Goal: Transaction & Acquisition: Purchase product/service

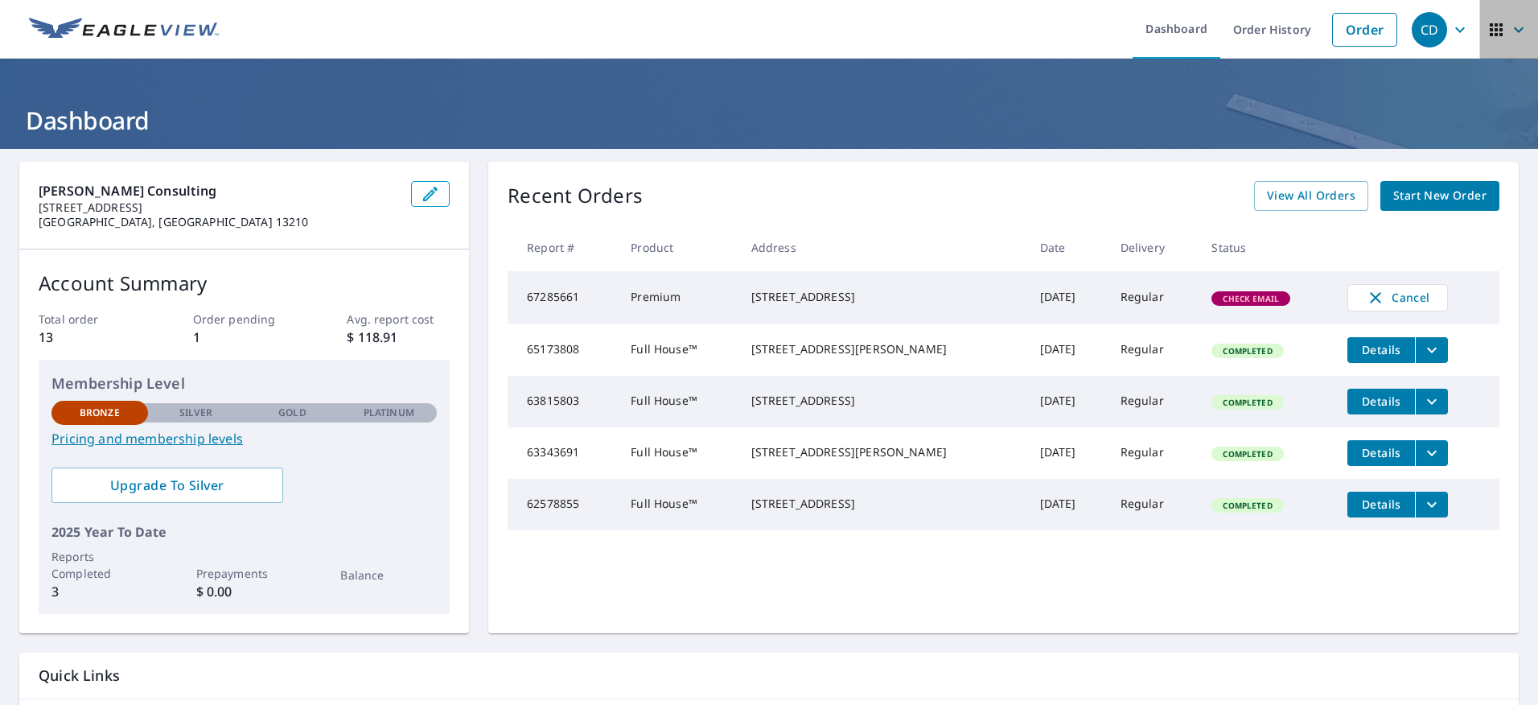
click at [1486, 27] on icon "button" at bounding box center [1495, 29] width 19 height 19
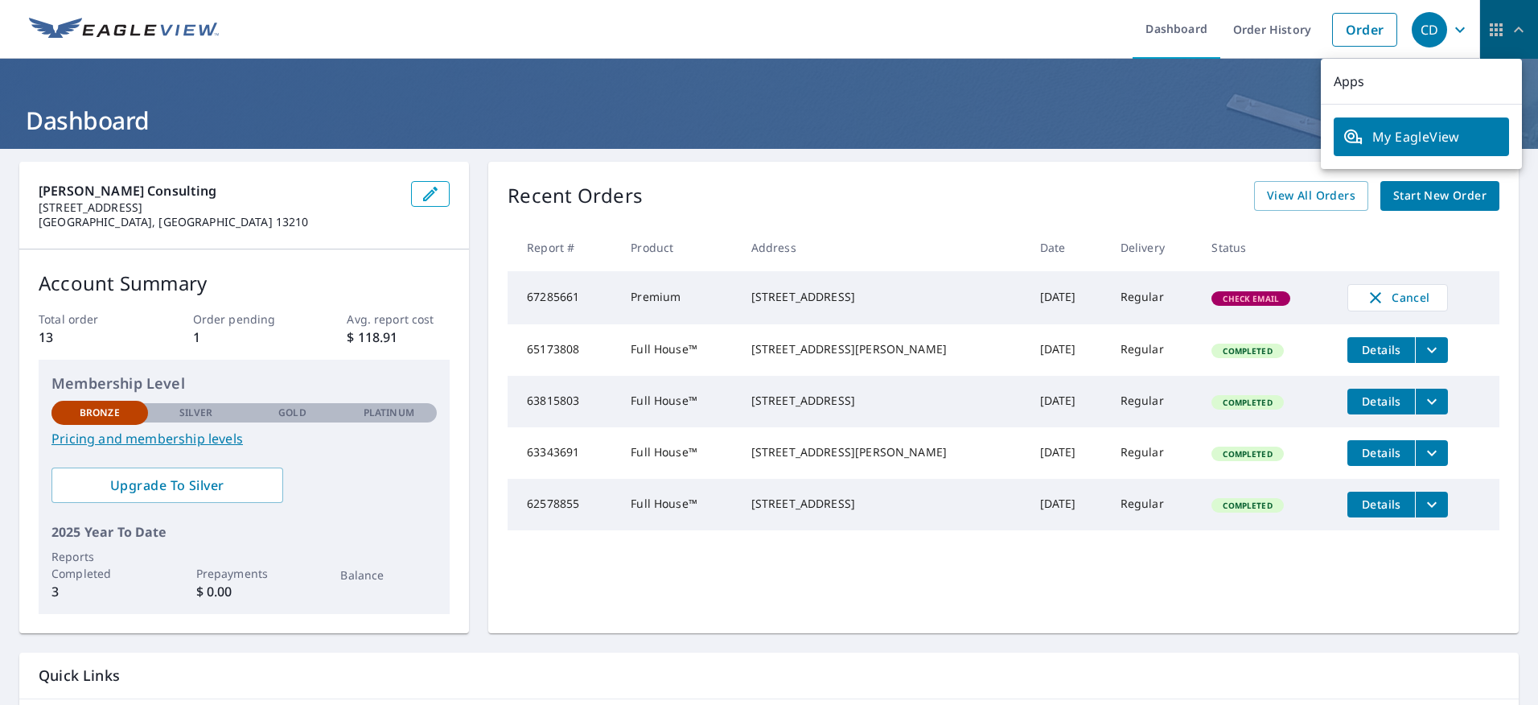
click at [1486, 27] on icon "button" at bounding box center [1495, 29] width 19 height 19
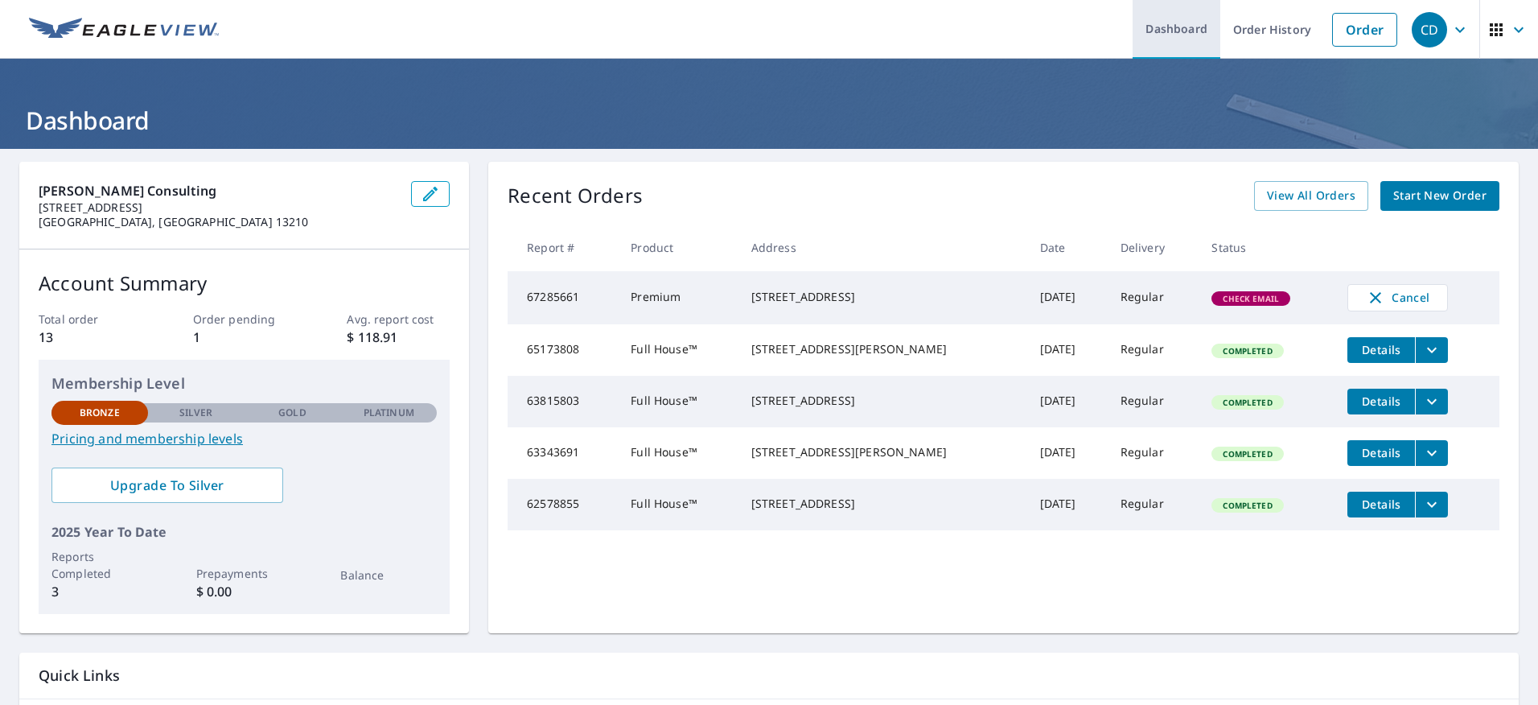
click at [1171, 24] on link "Dashboard" at bounding box center [1176, 29] width 88 height 59
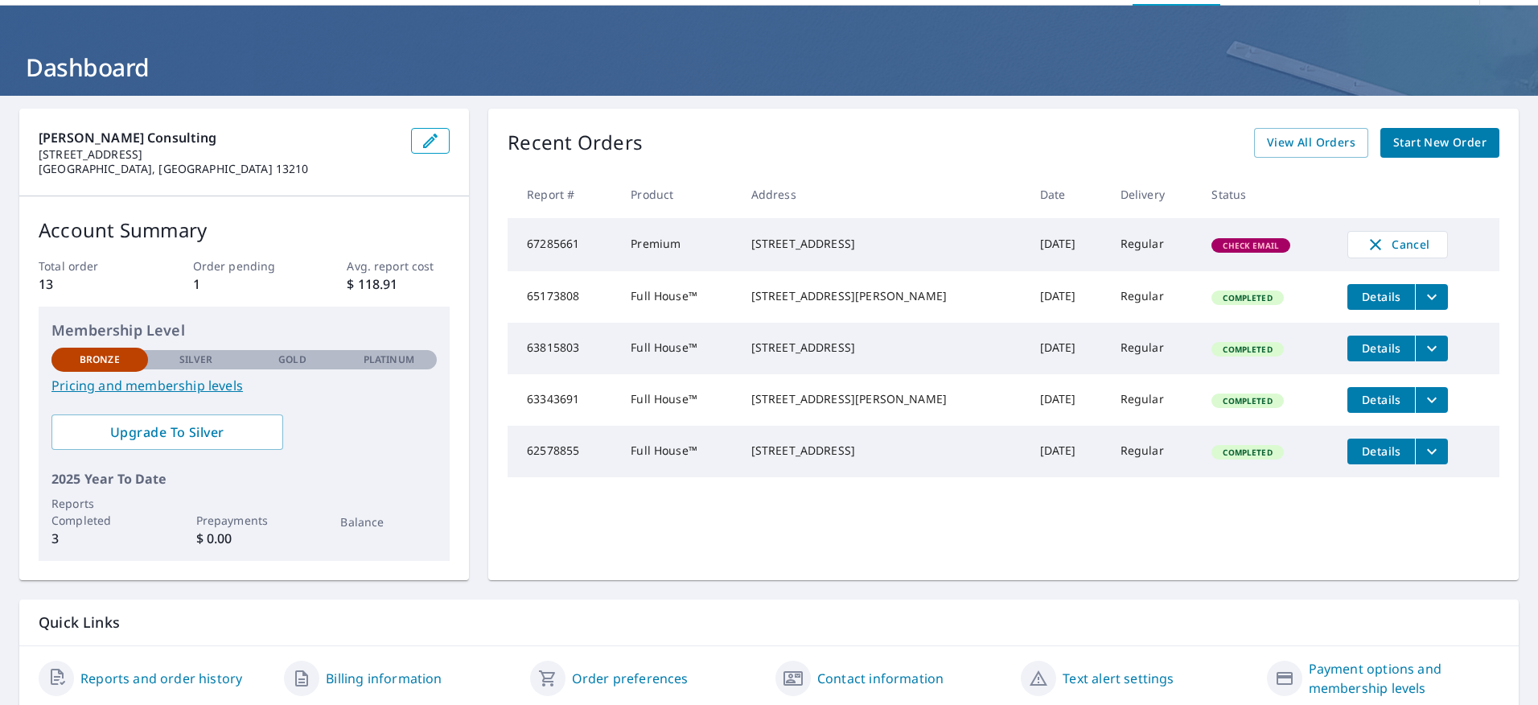
scroll to position [113, 0]
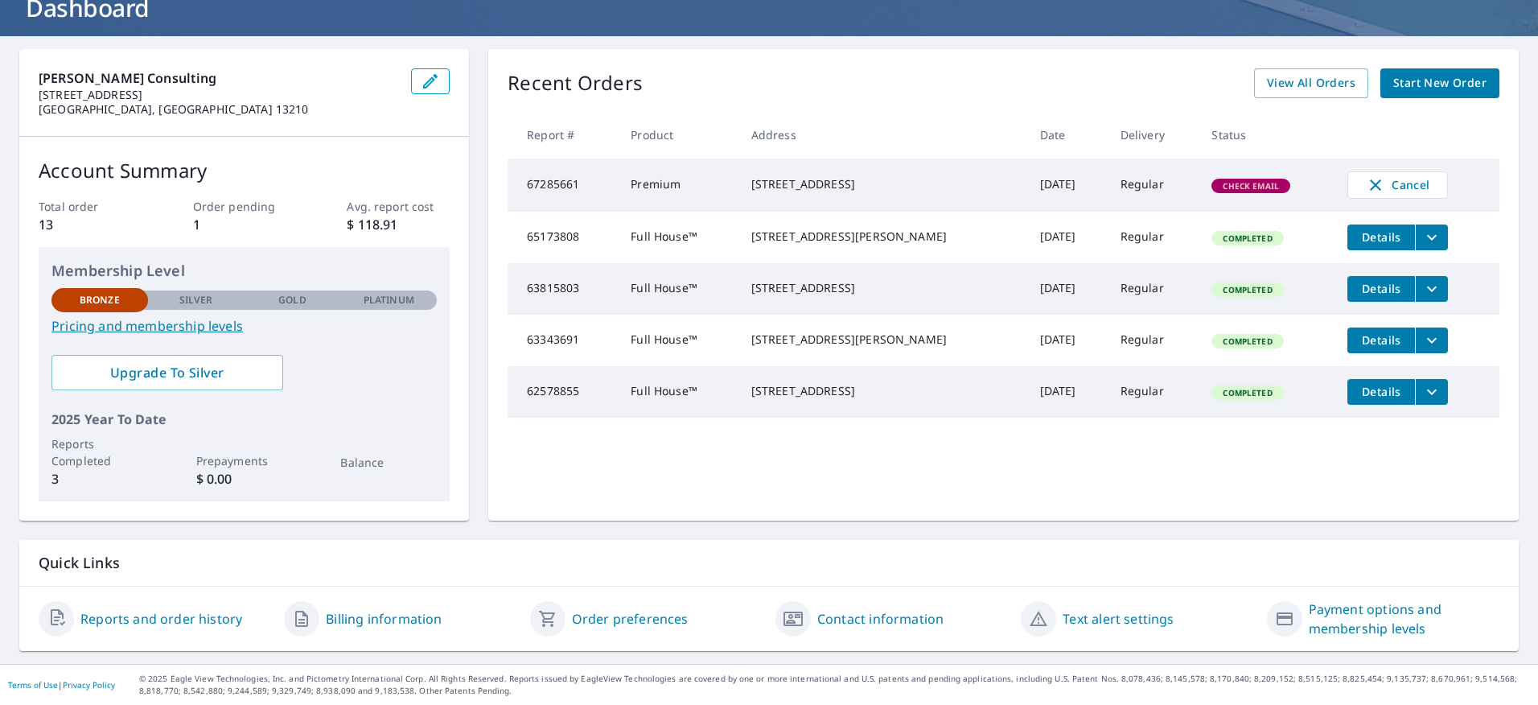
click at [1342, 604] on link "Payment options and membership levels" at bounding box center [1404, 618] width 191 height 39
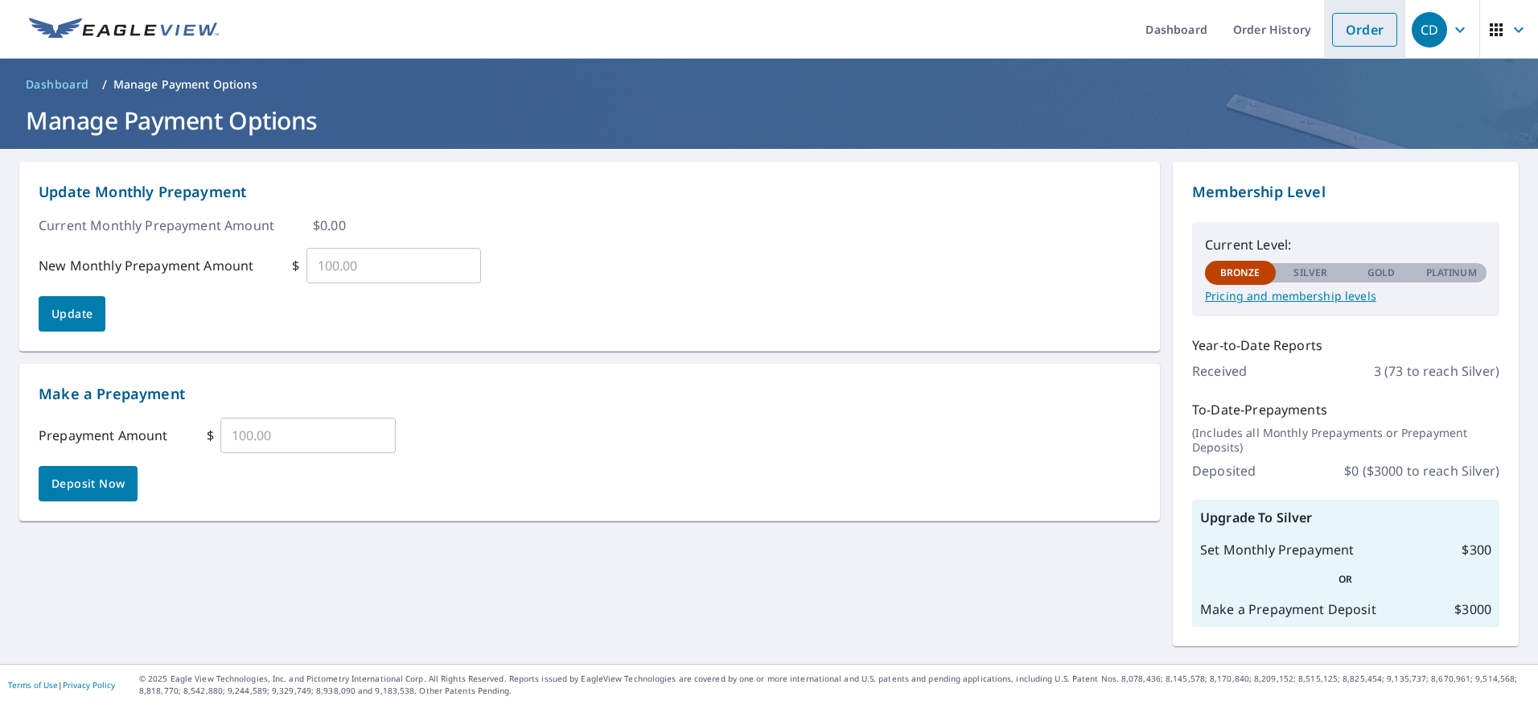
click at [1360, 26] on link "Order" at bounding box center [1364, 30] width 65 height 34
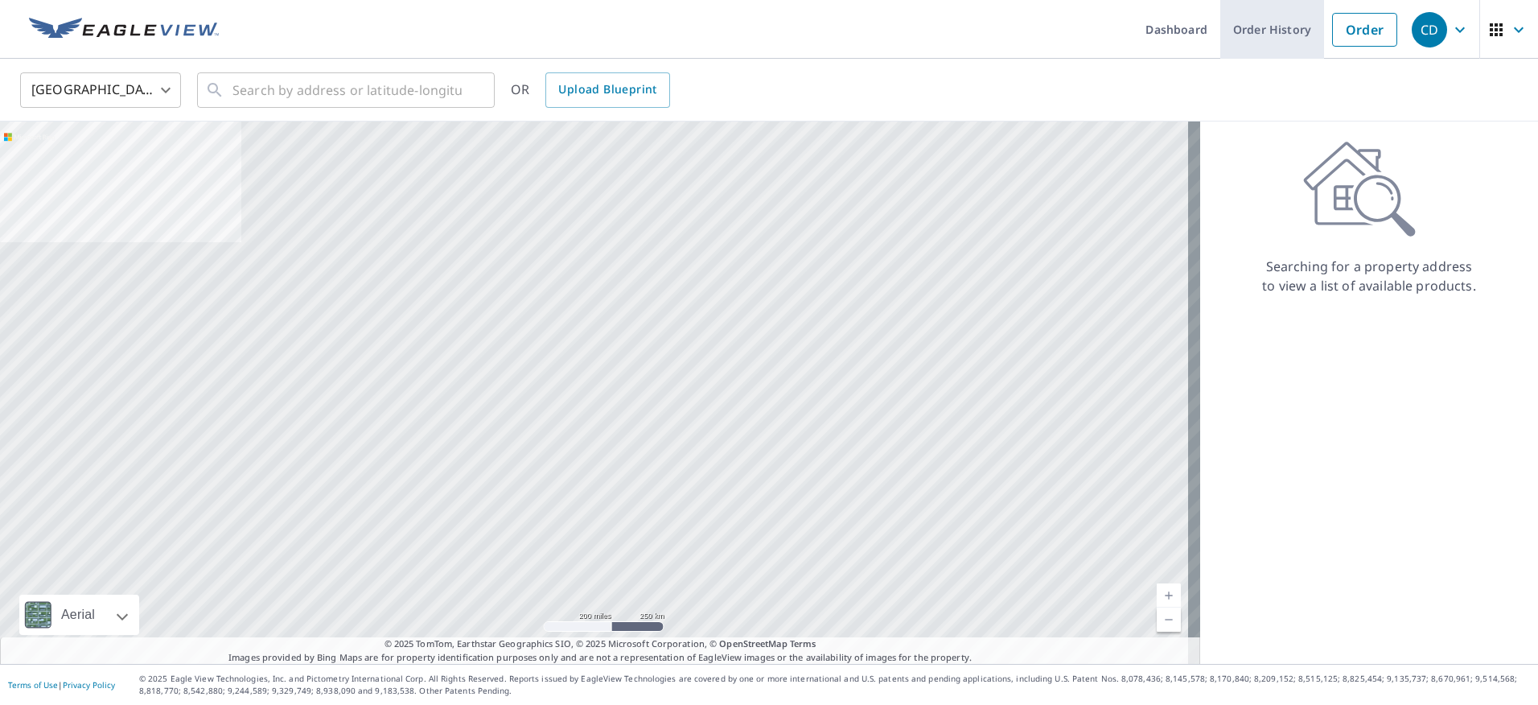
click at [1248, 33] on link "Order History" at bounding box center [1272, 29] width 104 height 59
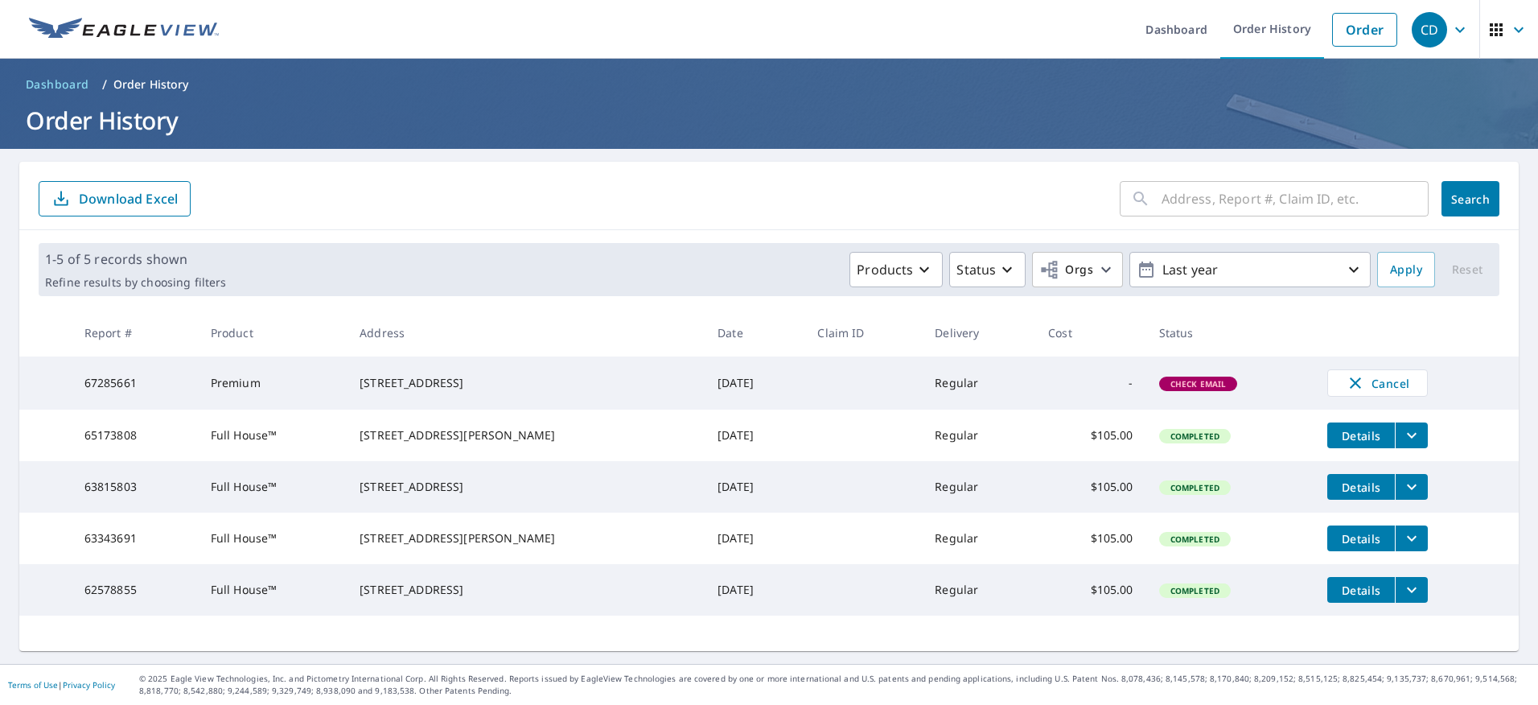
click at [115, 386] on td "67285661" at bounding box center [135, 382] width 126 height 53
click at [1167, 385] on span "Check Email" at bounding box center [1199, 383] width 76 height 11
click at [1371, 379] on span "Cancel" at bounding box center [1377, 382] width 67 height 19
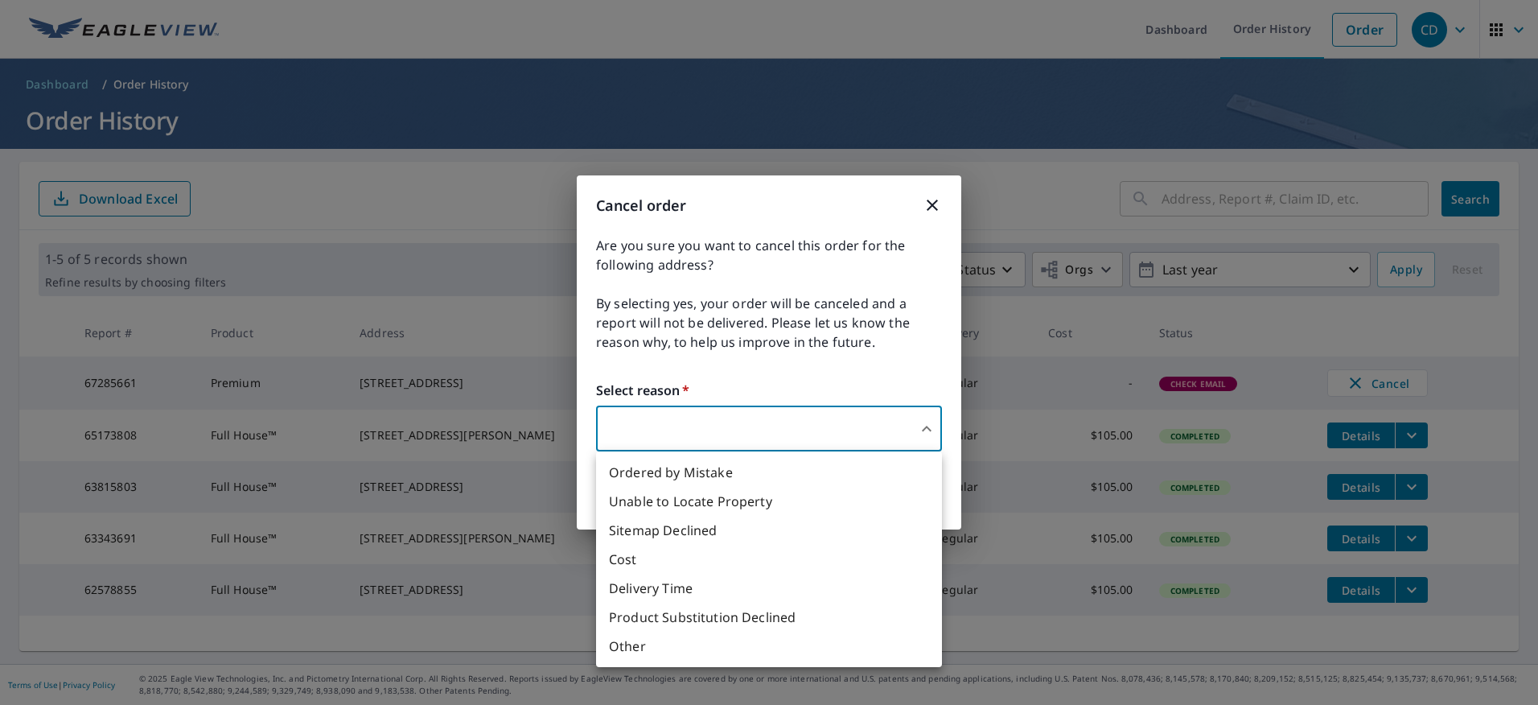
click at [695, 414] on body "CD CD Dashboard Order History Order CD Dashboard / Order History Order History …" at bounding box center [769, 352] width 1538 height 705
click at [927, 425] on div at bounding box center [769, 352] width 1538 height 705
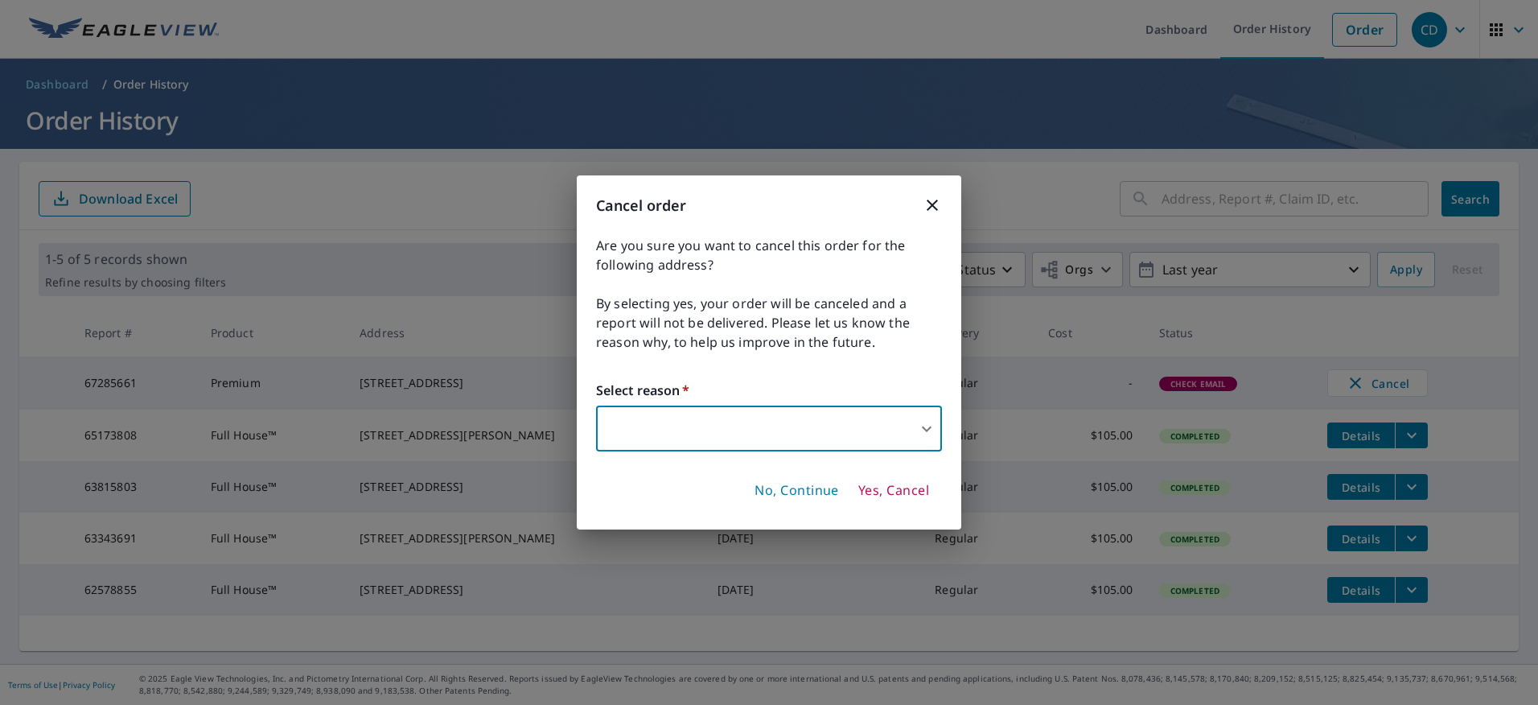
click at [929, 209] on icon "button" at bounding box center [932, 204] width 19 height 19
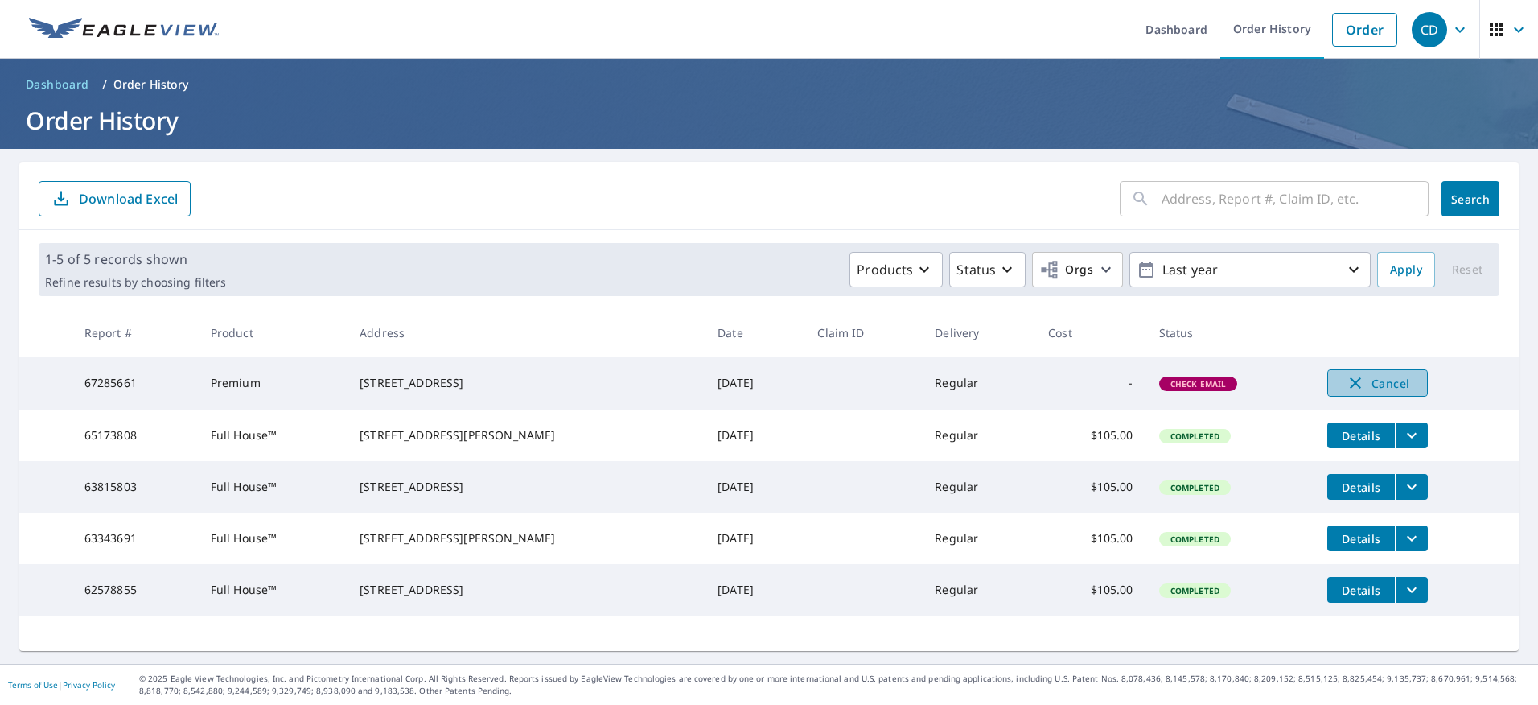
click at [1346, 383] on icon "button" at bounding box center [1355, 382] width 19 height 19
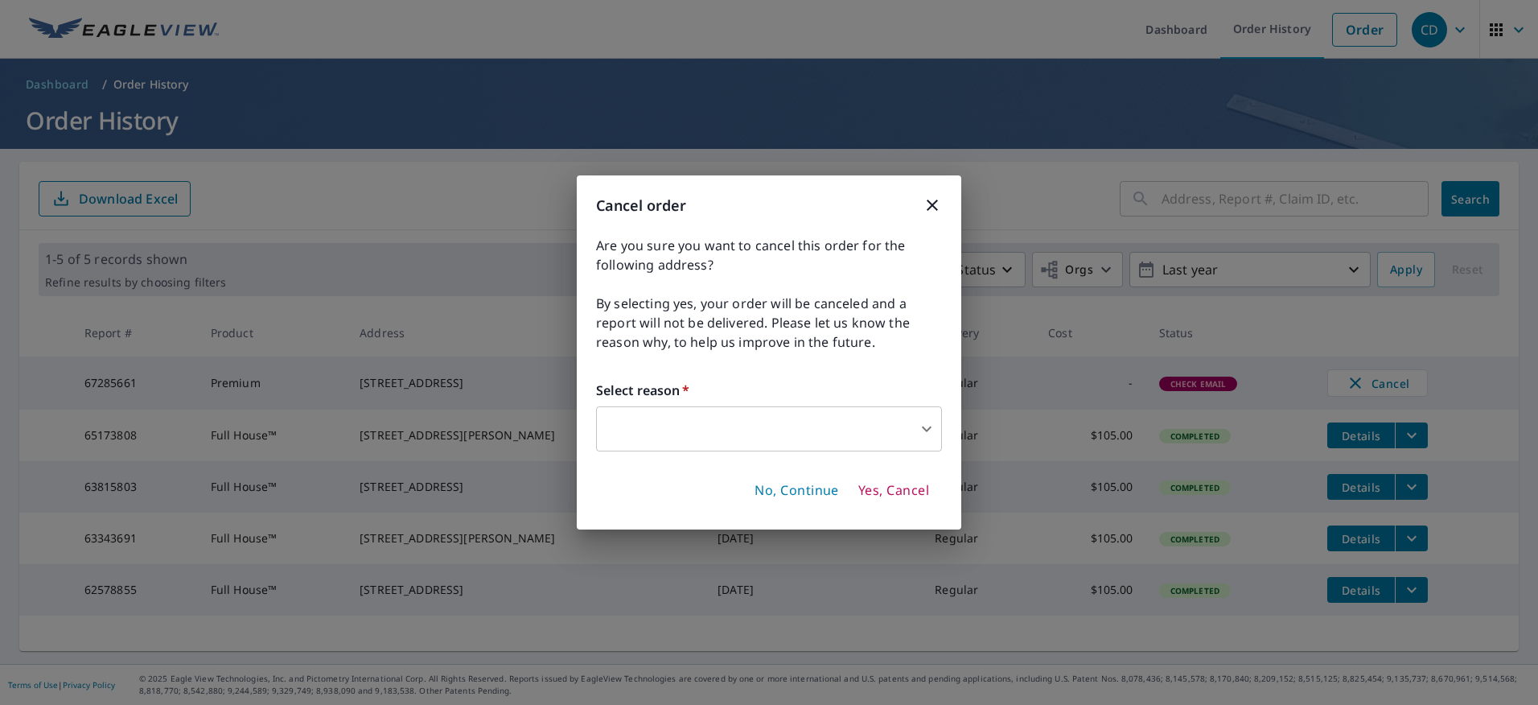
click at [904, 491] on span "Yes, Cancel" at bounding box center [893, 491] width 71 height 18
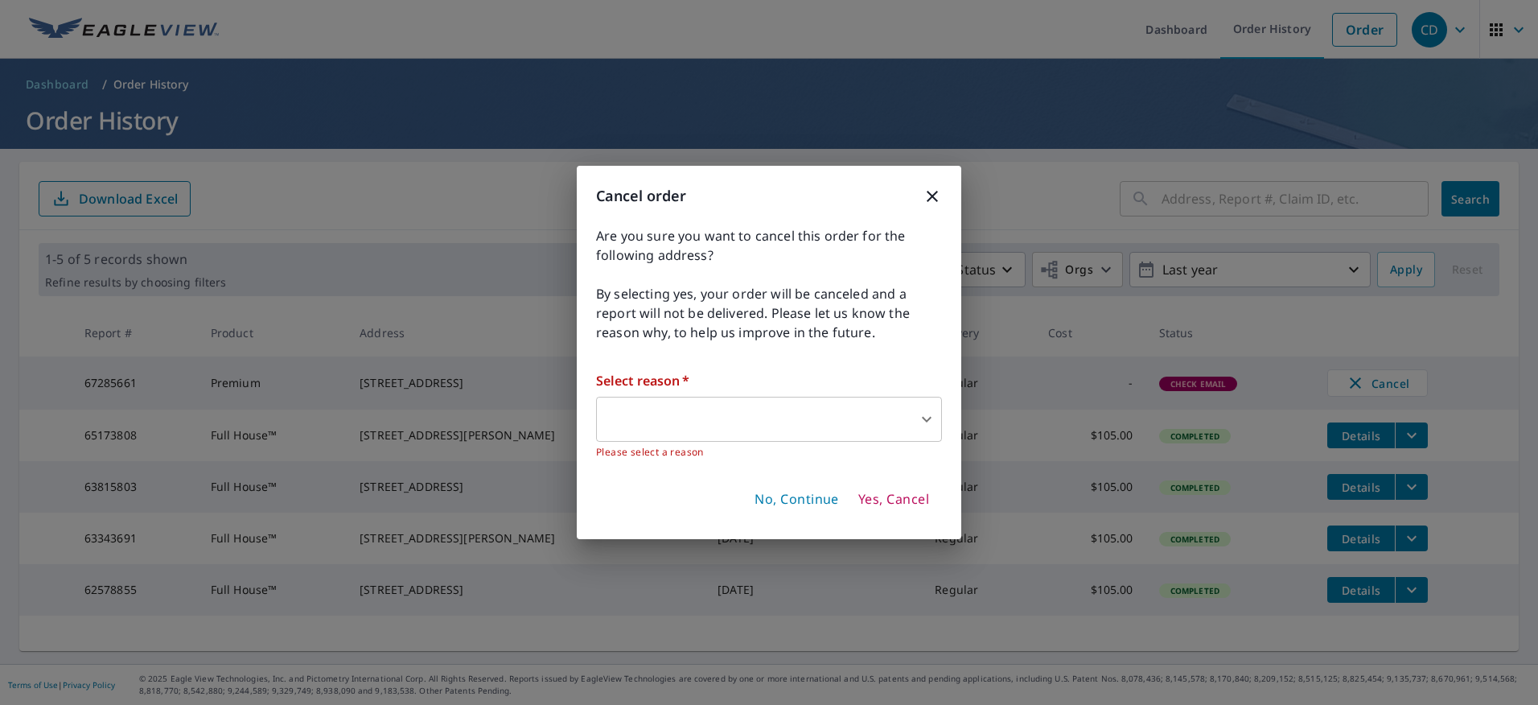
click at [697, 407] on body "CD CD Dashboard Order History Order CD Dashboard / Order History Order History …" at bounding box center [769, 352] width 1538 height 705
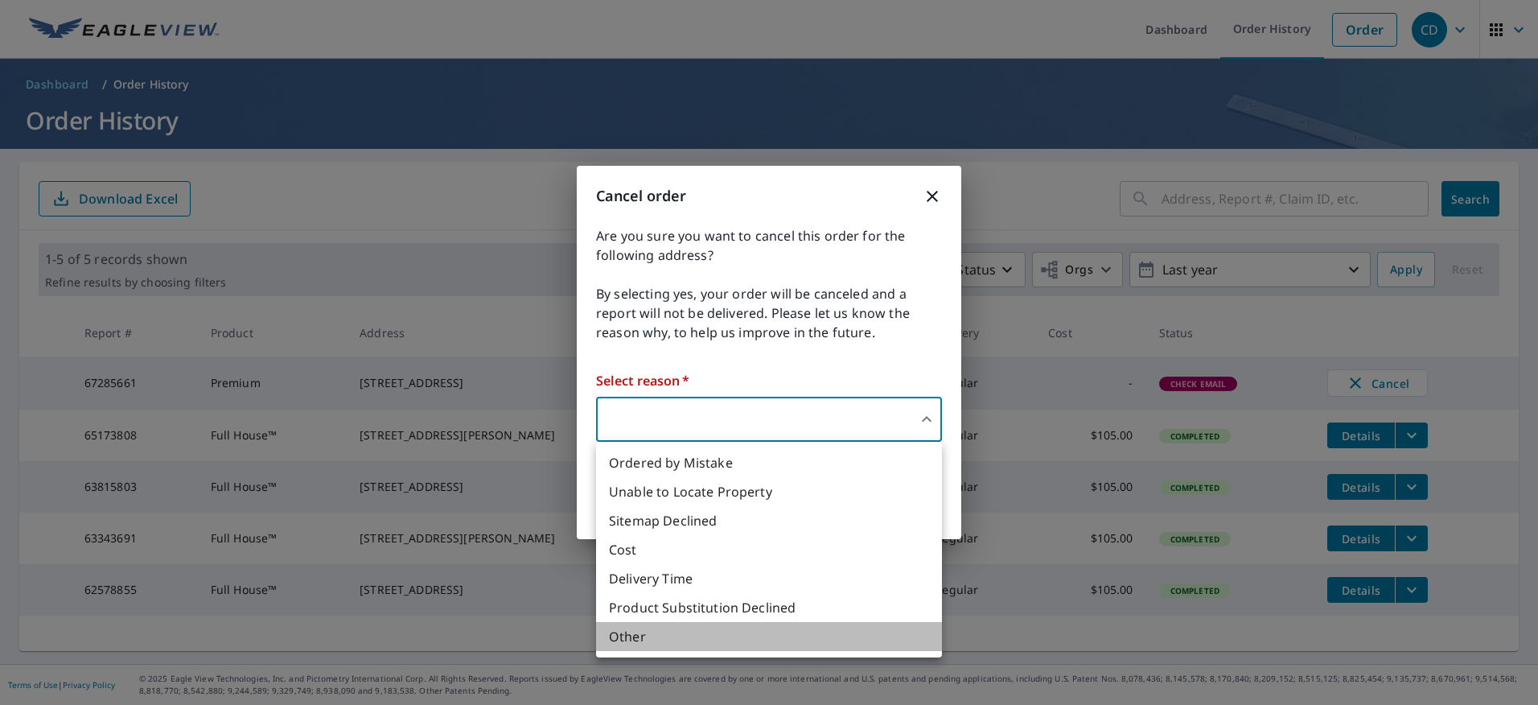
click at [628, 635] on li "Other" at bounding box center [769, 636] width 346 height 29
type input "36"
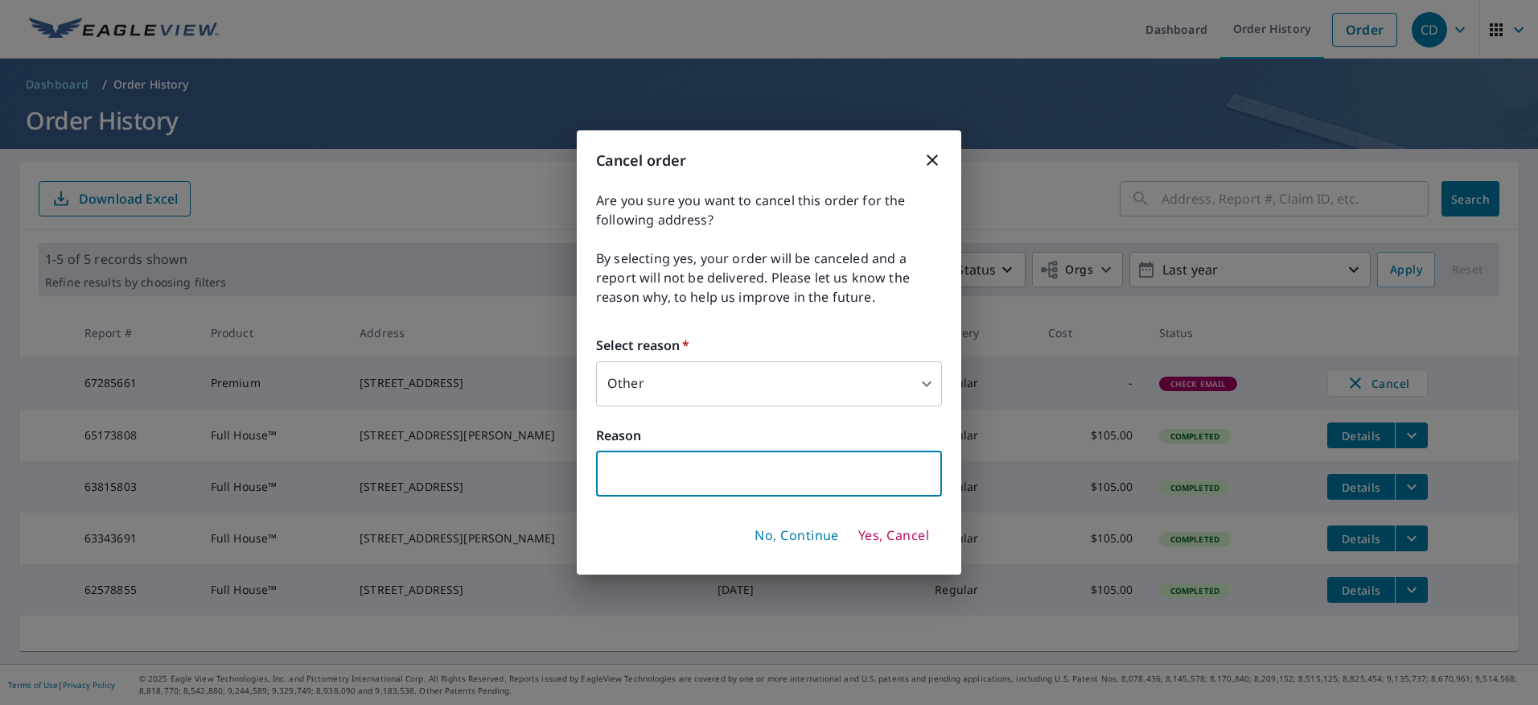
click at [677, 466] on input "text" at bounding box center [769, 473] width 346 height 45
type input "unable to fill request"
click at [894, 533] on span "Yes, Cancel" at bounding box center [893, 536] width 71 height 18
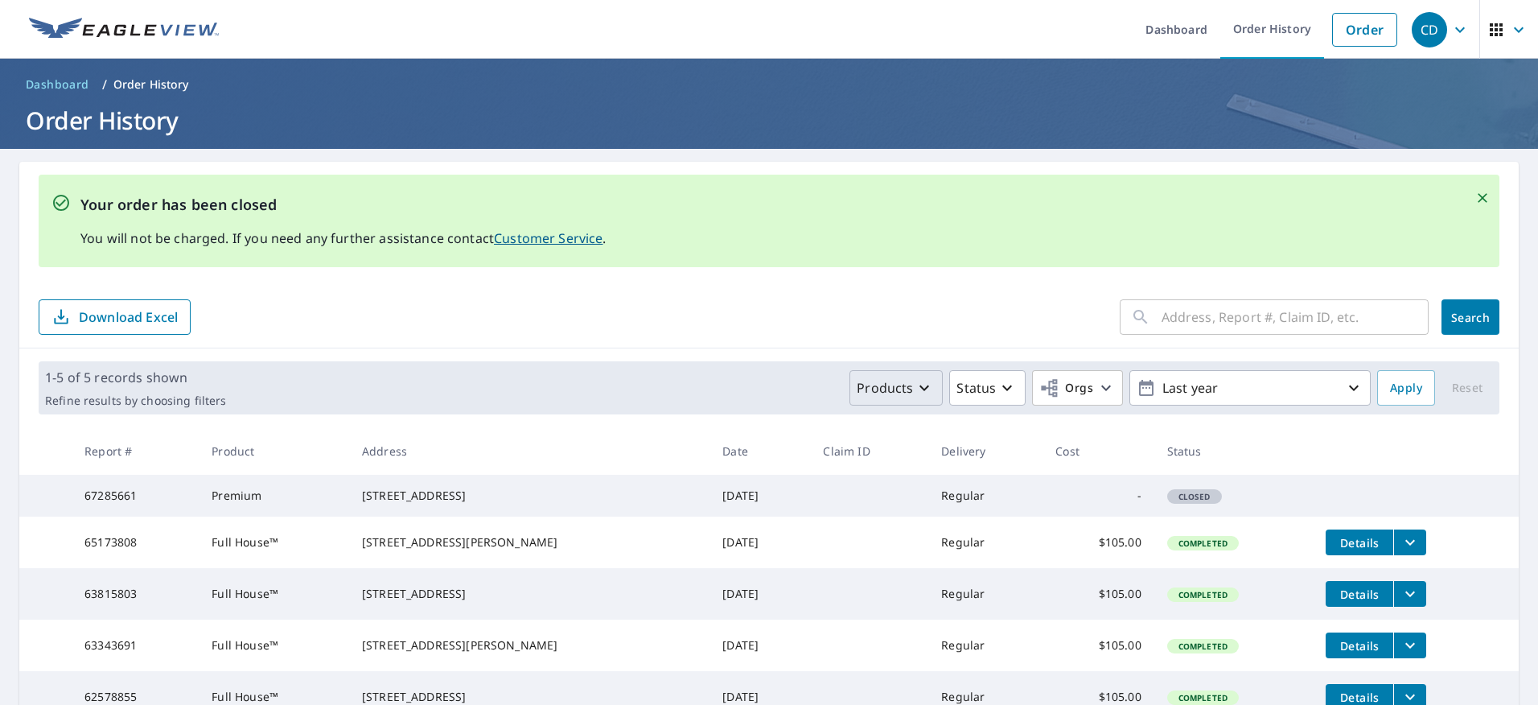
click at [900, 386] on p "Products" at bounding box center [885, 387] width 56 height 19
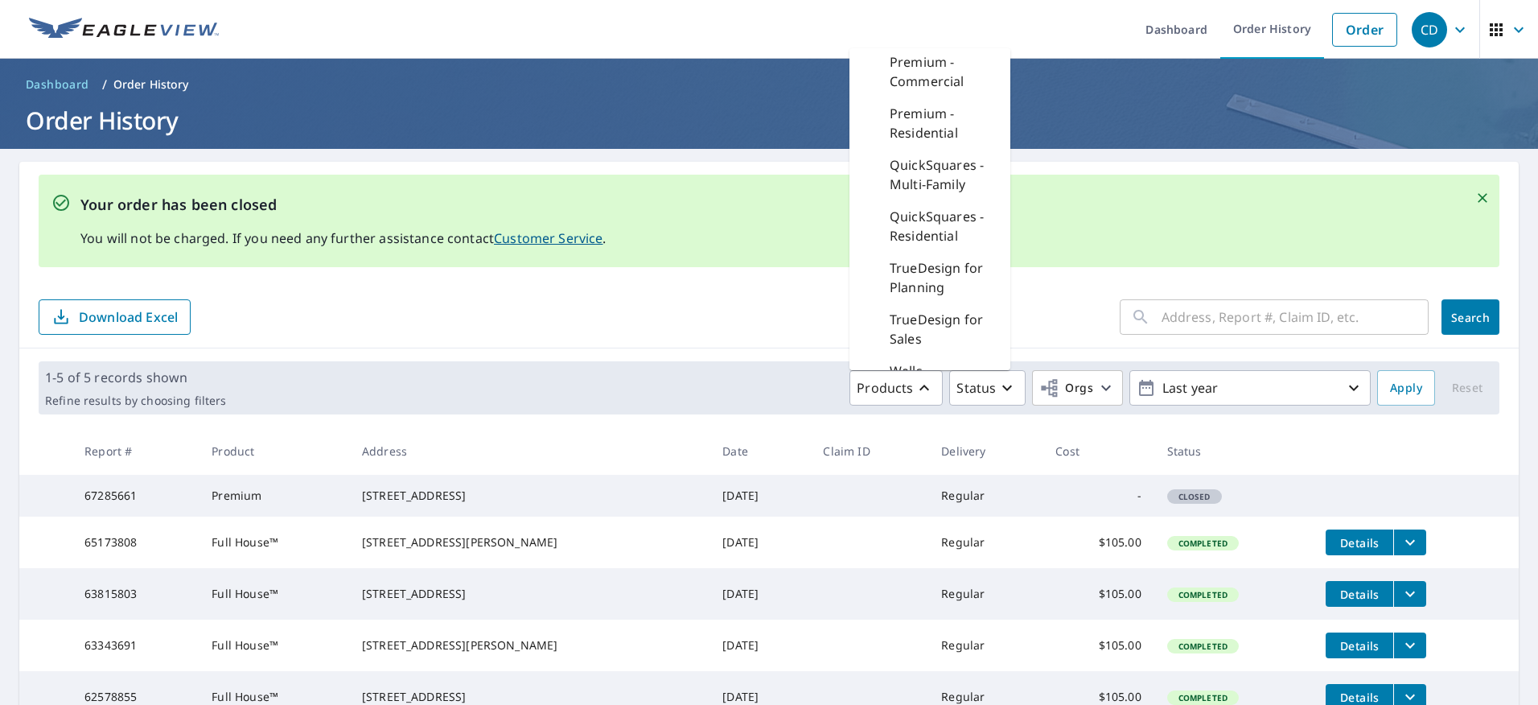
scroll to position [563, 0]
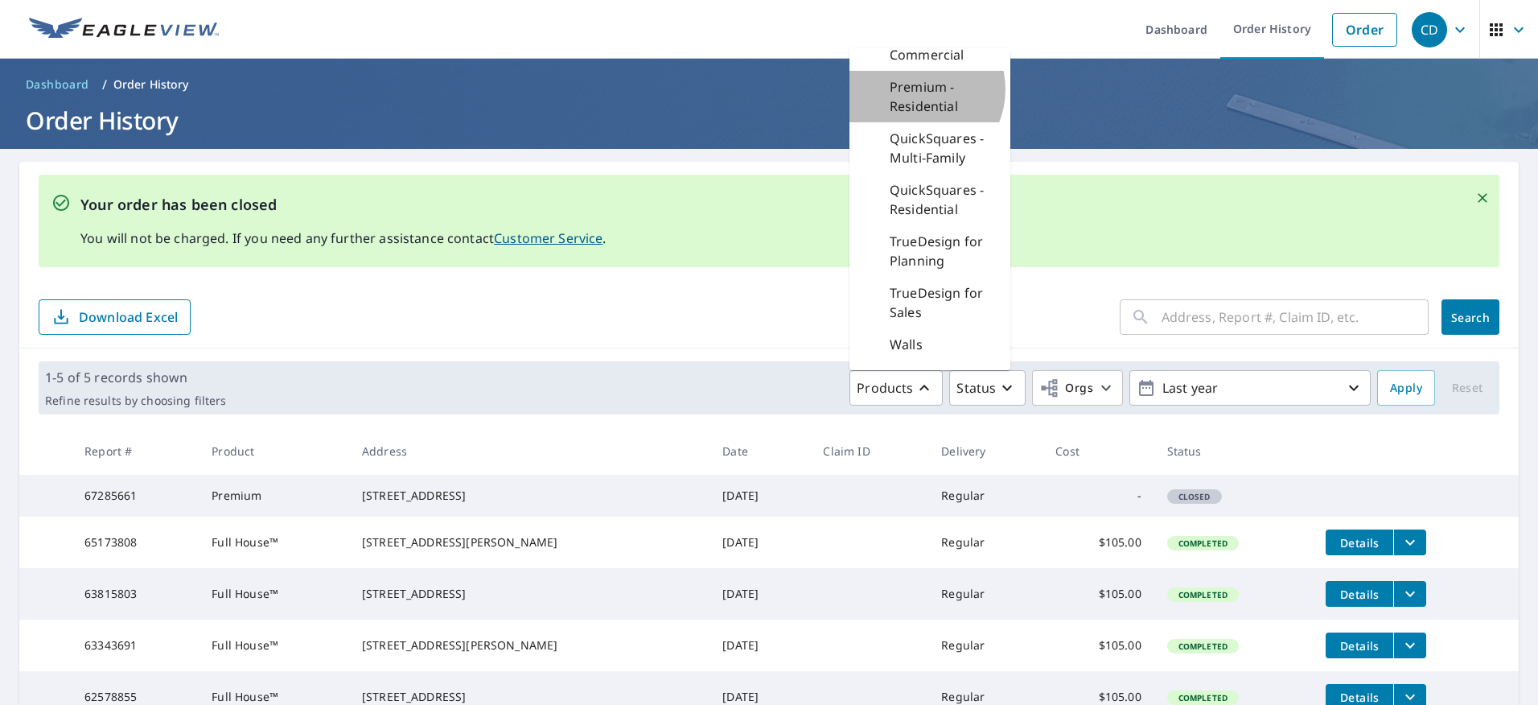
click at [908, 109] on p "Premium - Residential" at bounding box center [944, 96] width 108 height 39
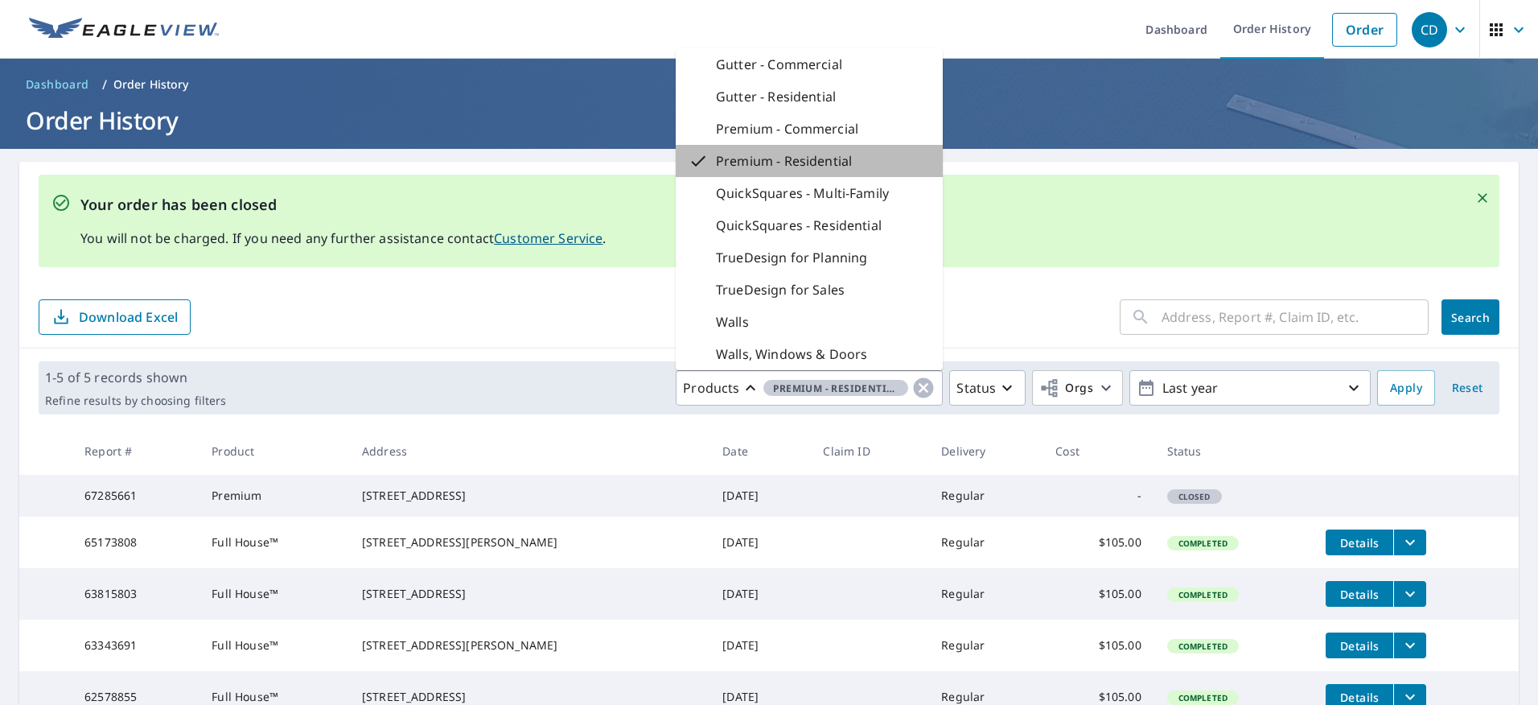
click at [818, 159] on p "Premium - Residential" at bounding box center [784, 160] width 136 height 19
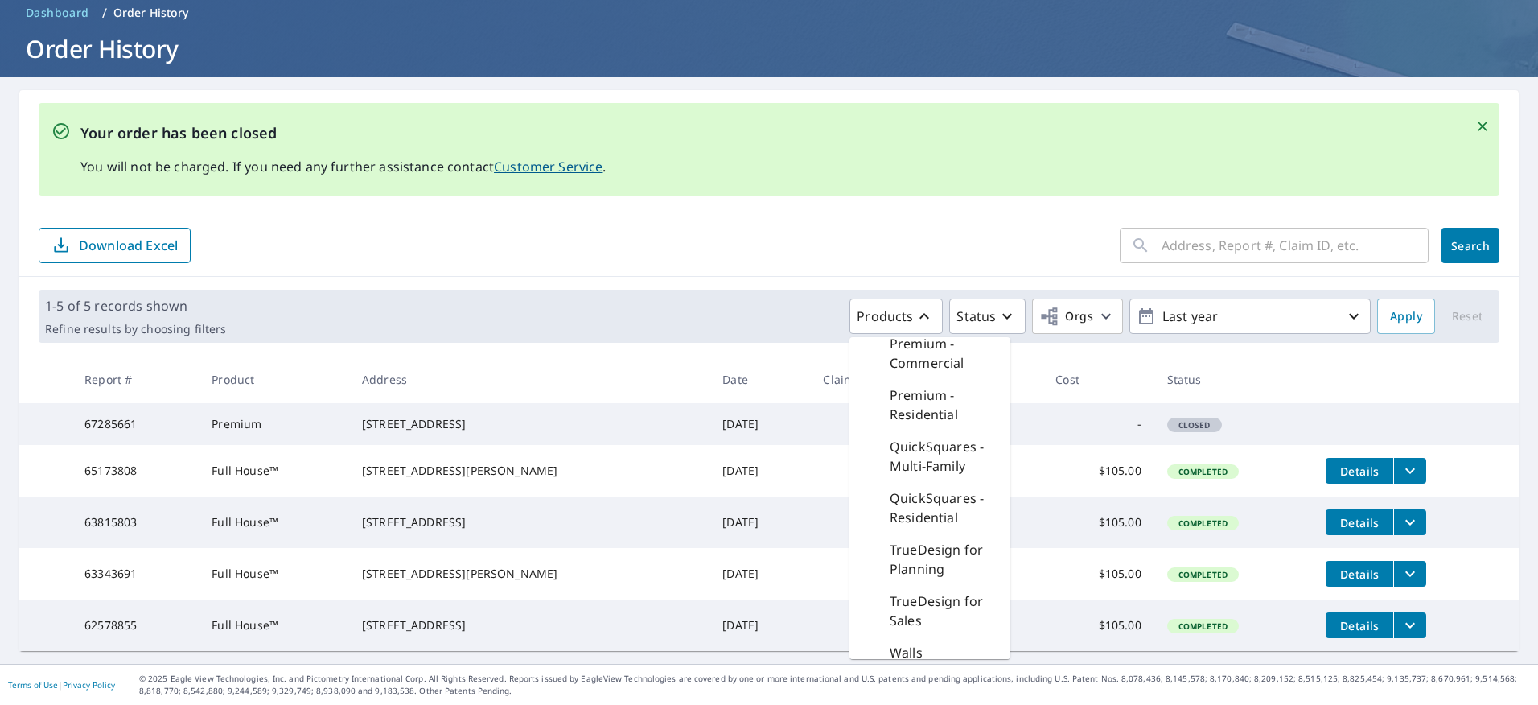
scroll to position [0, 0]
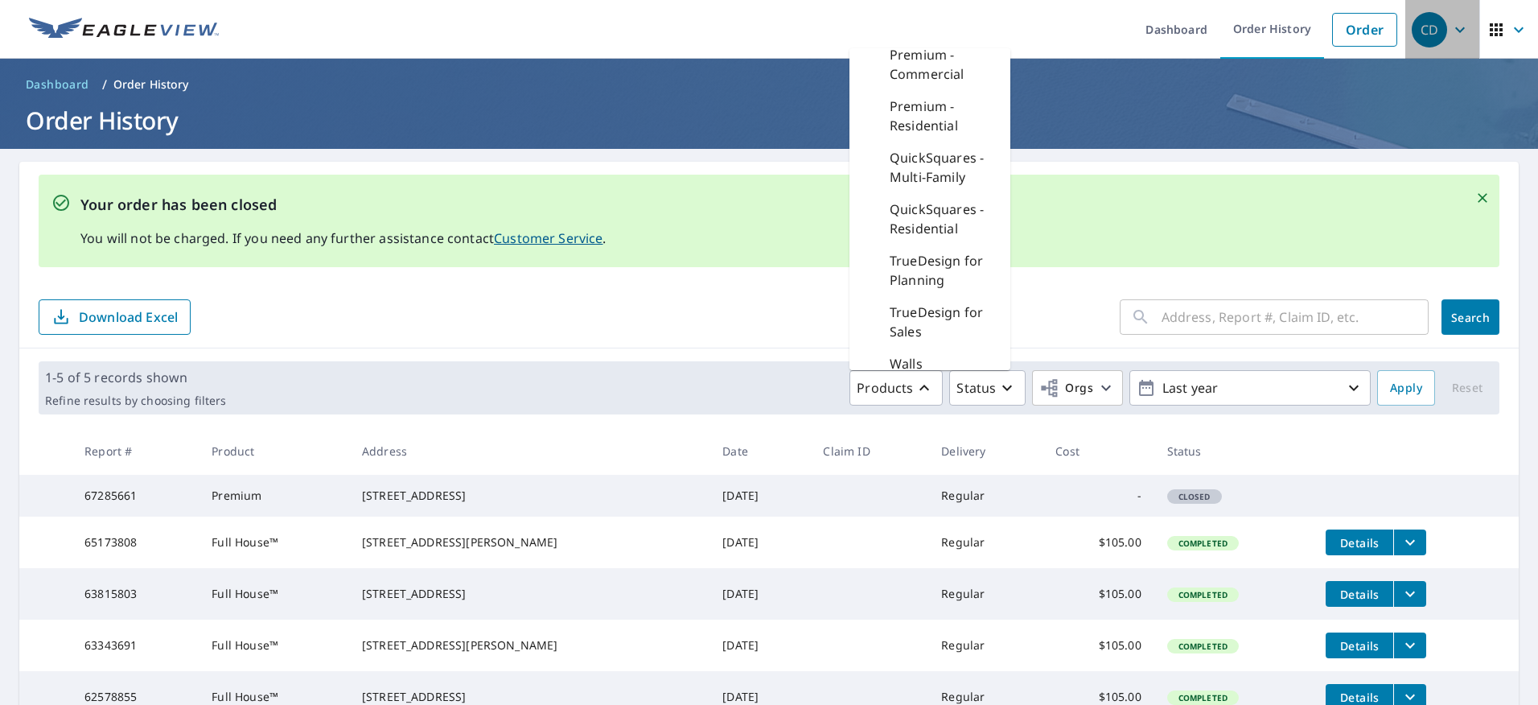
click at [1450, 27] on icon "button" at bounding box center [1459, 29] width 19 height 19
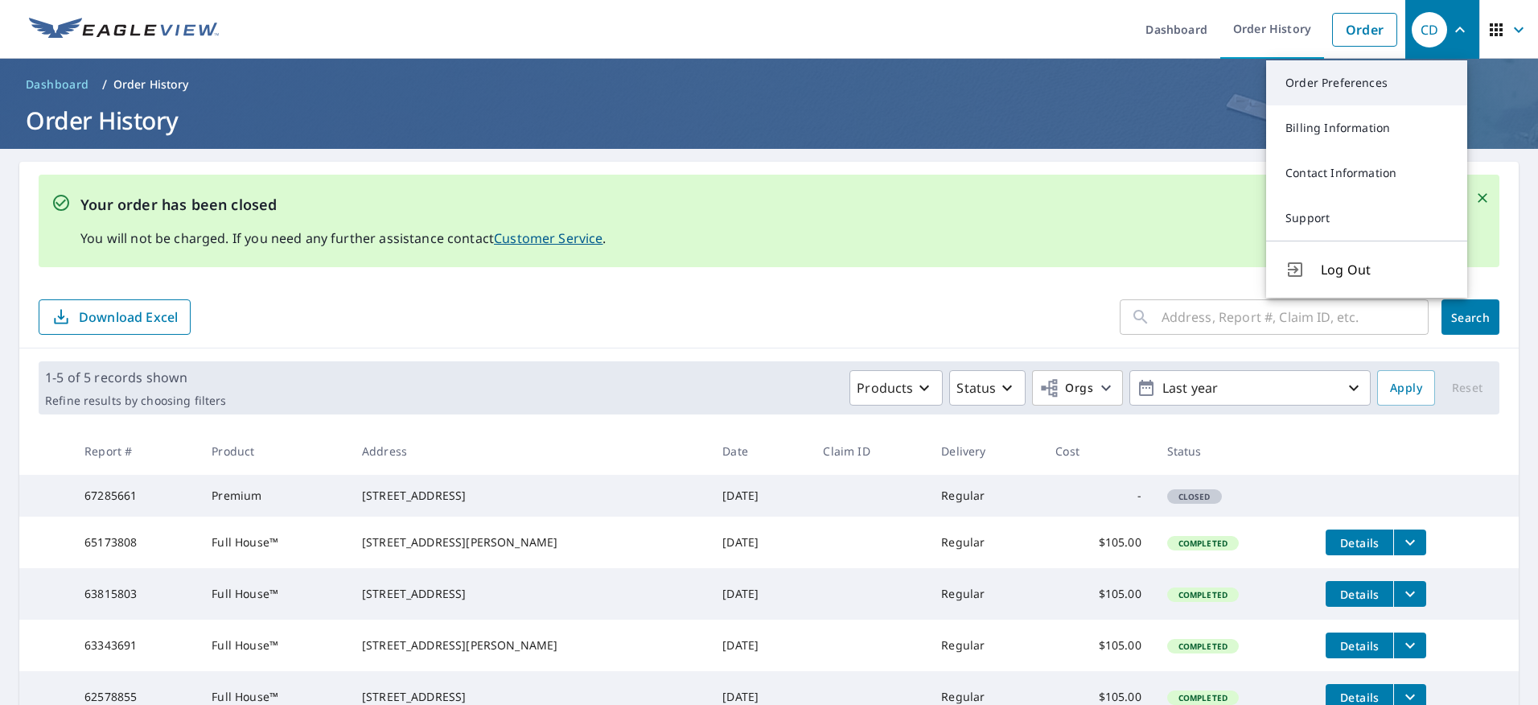
click at [1319, 80] on link "Order Preferences" at bounding box center [1366, 82] width 201 height 45
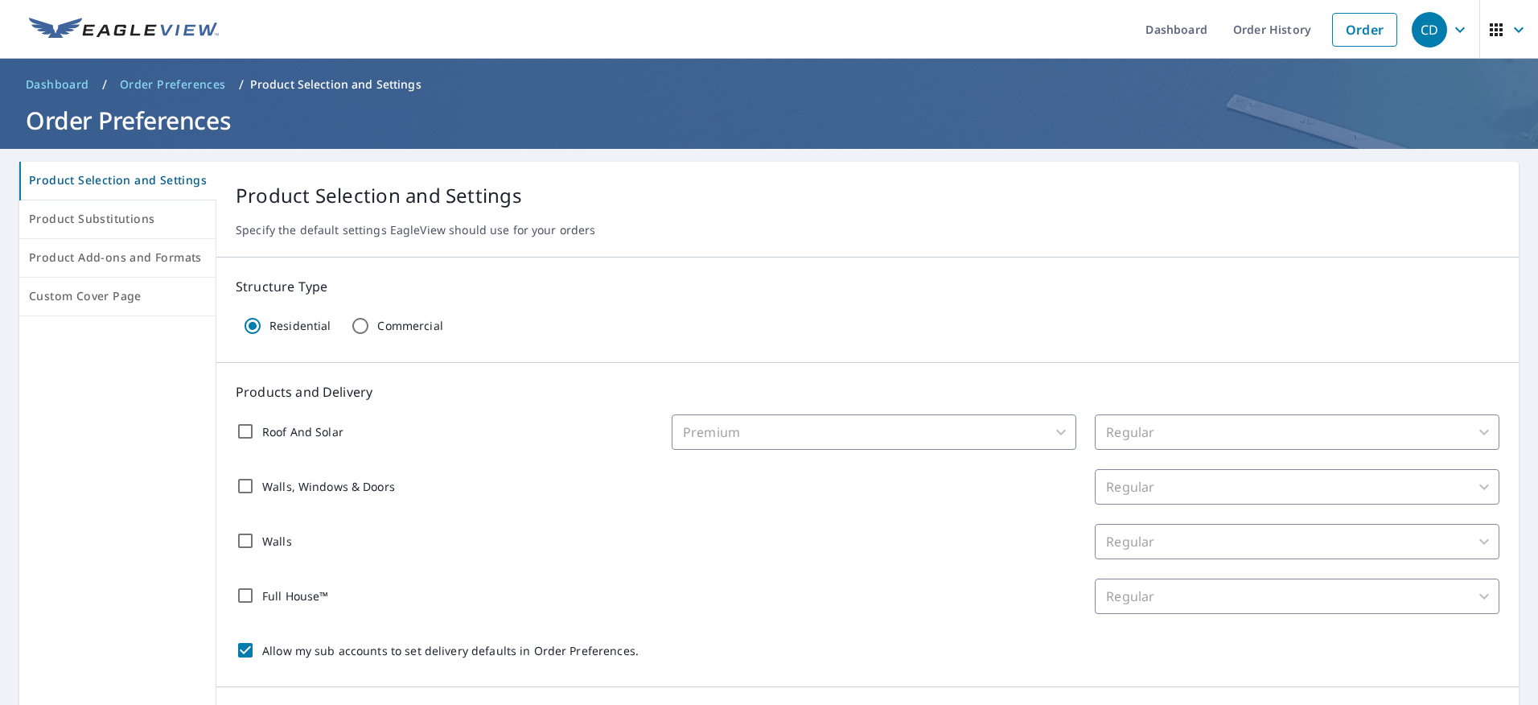
click at [327, 83] on p "Product Selection and Settings" at bounding box center [335, 84] width 171 height 16
click at [762, 432] on div "Premium" at bounding box center [874, 431] width 405 height 35
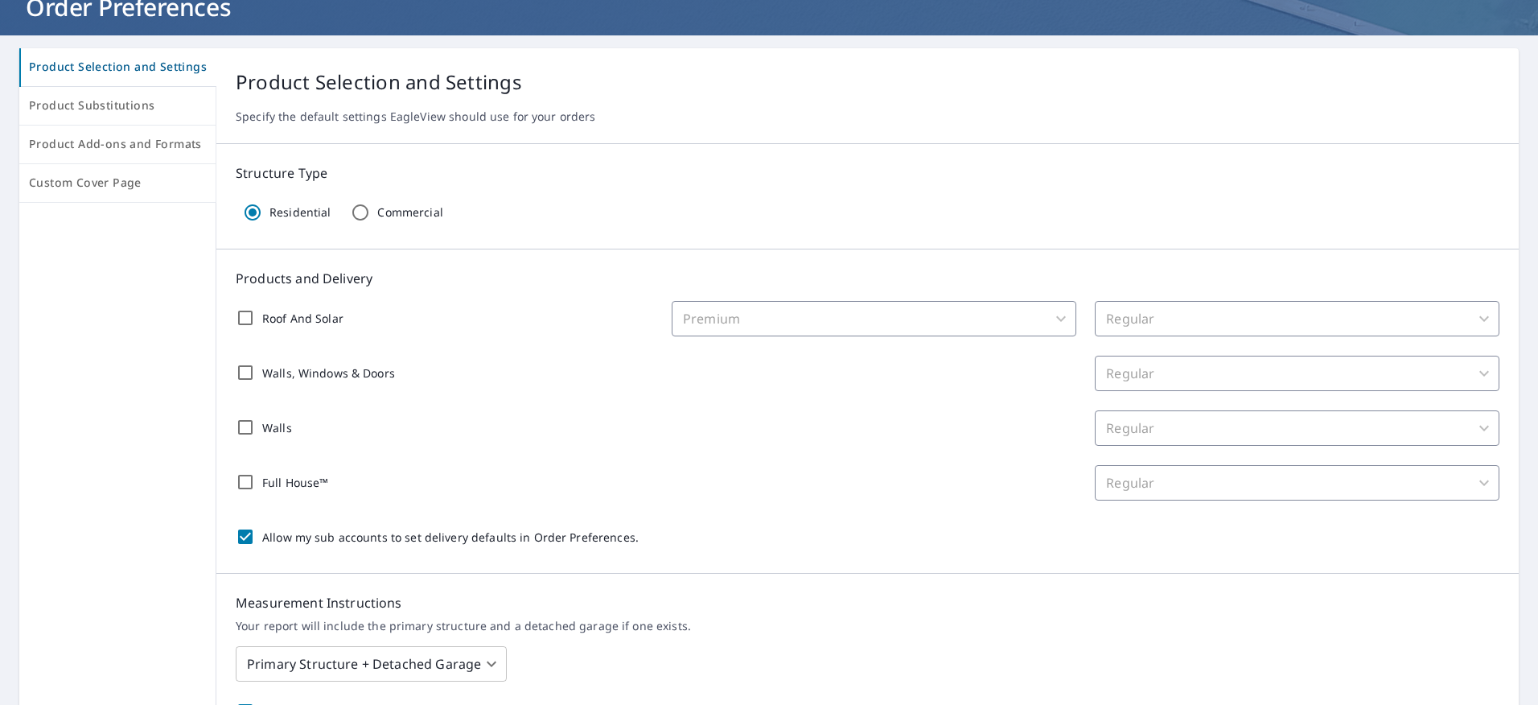
scroll to position [19, 0]
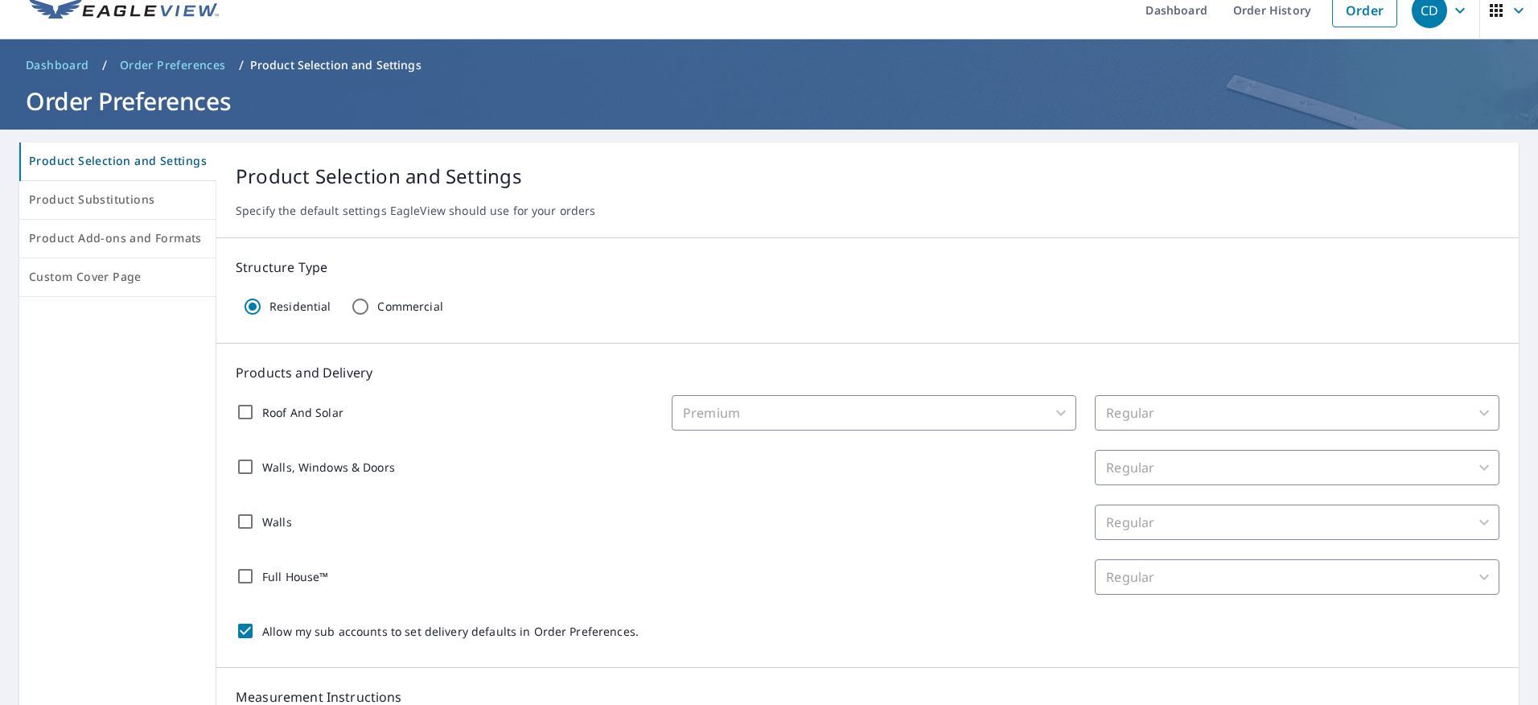
click at [1050, 413] on div "Premium" at bounding box center [874, 412] width 405 height 35
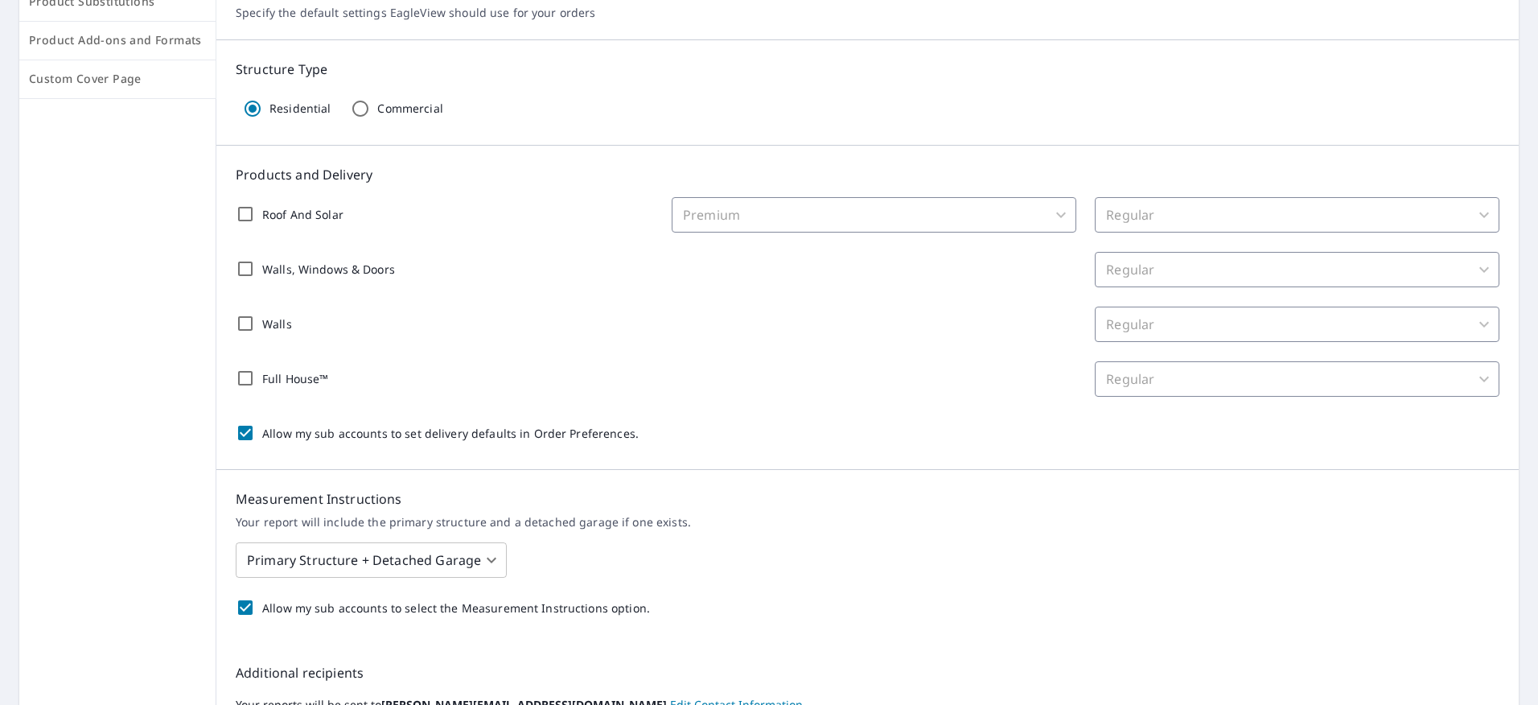
scroll to position [261, 0]
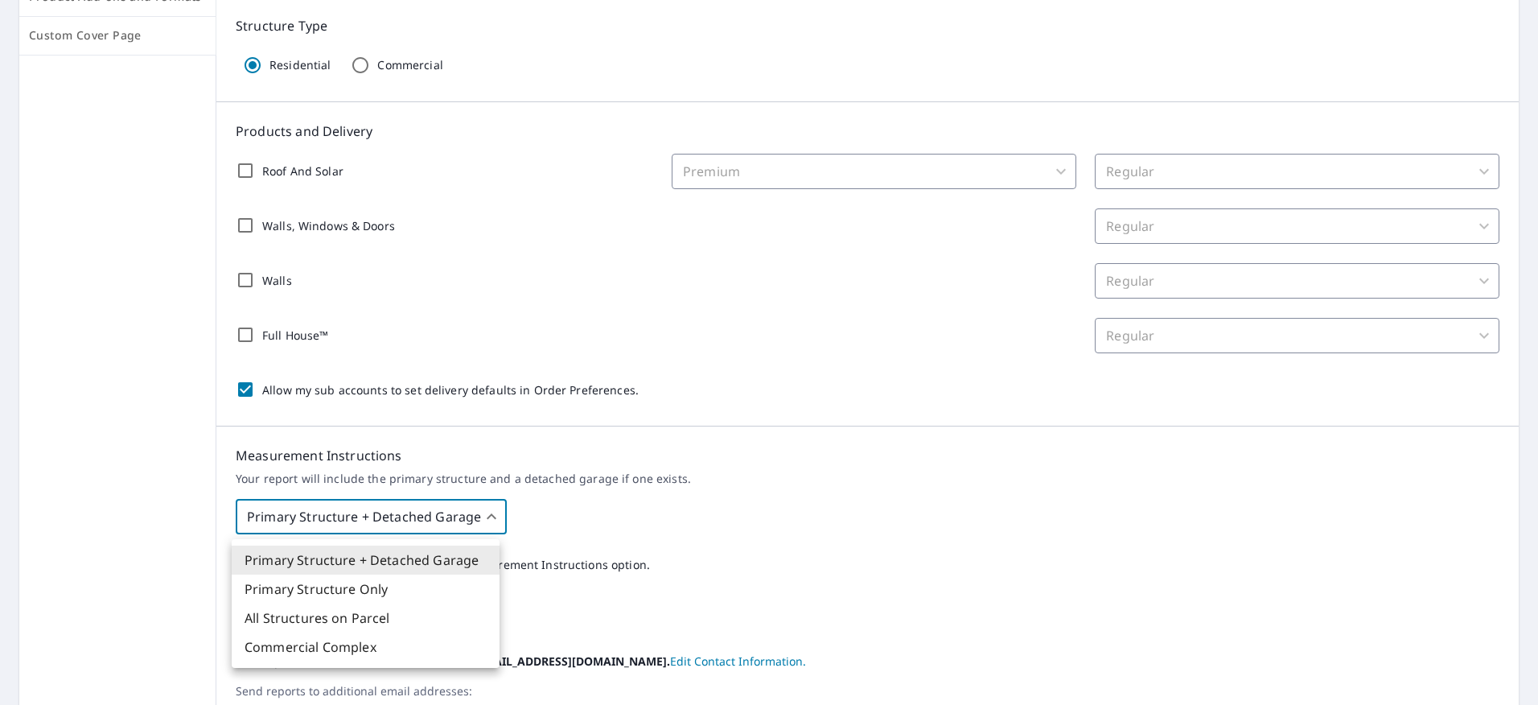
click at [484, 515] on body "CD CD Dashboard Order History Order CD Dashboard / Order Preferences / Product …" at bounding box center [769, 352] width 1538 height 705
click at [401, 557] on li "Primary Structure + Detached Garage" at bounding box center [366, 559] width 268 height 29
click at [442, 516] on body "CD CD Dashboard Order History Order CD Dashboard / Order Preferences / Product …" at bounding box center [769, 352] width 1538 height 705
click at [421, 557] on li "Primary Structure + Detached Garage" at bounding box center [366, 559] width 268 height 29
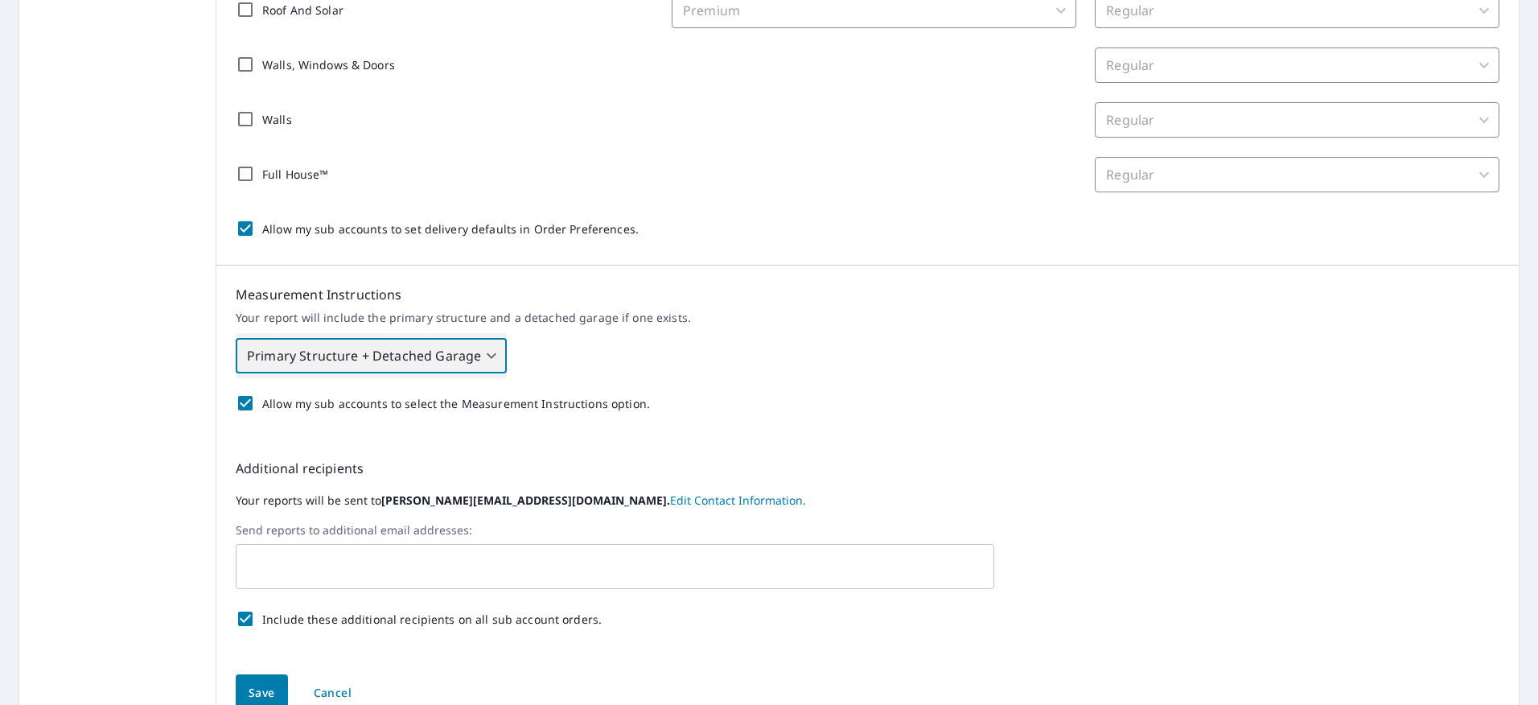
scroll to position [502, 0]
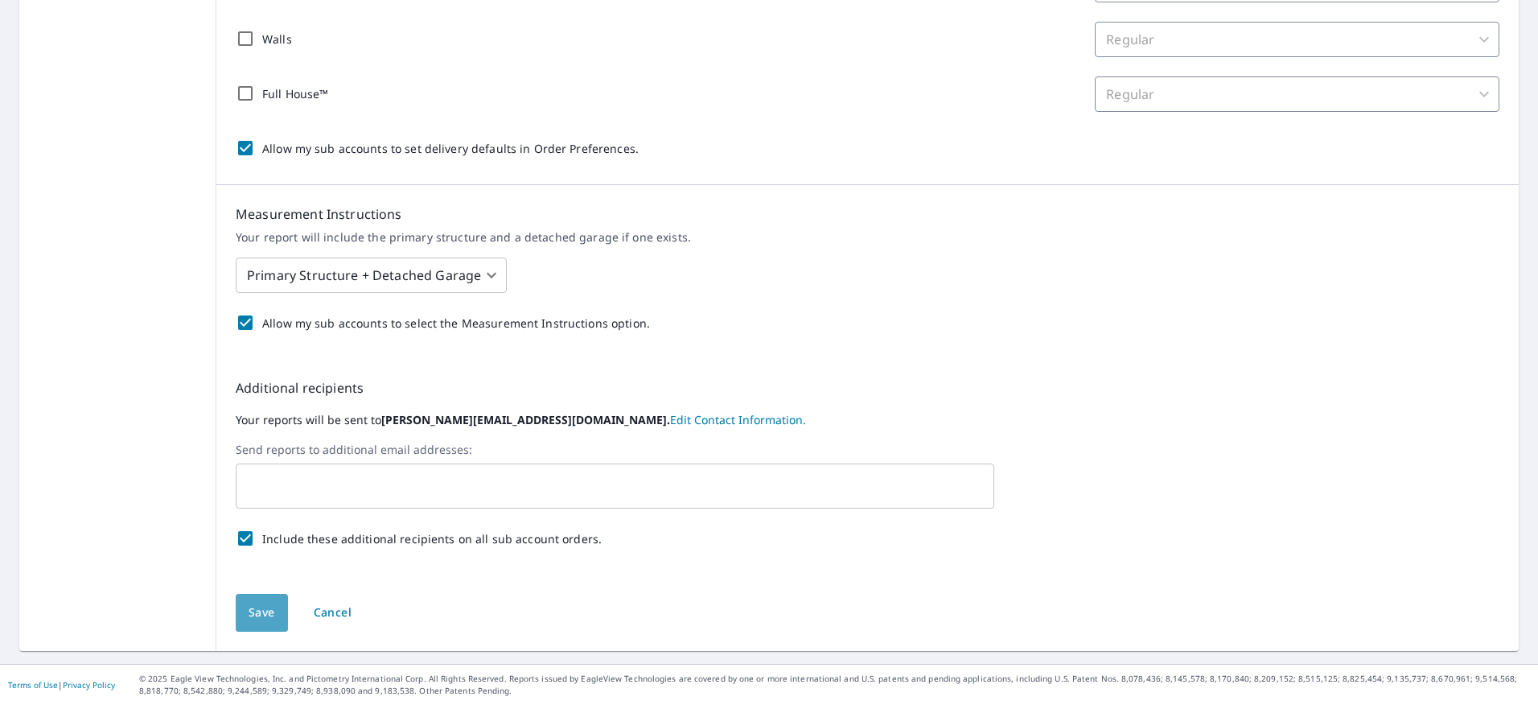
click at [257, 610] on span "Save" at bounding box center [262, 612] width 27 height 20
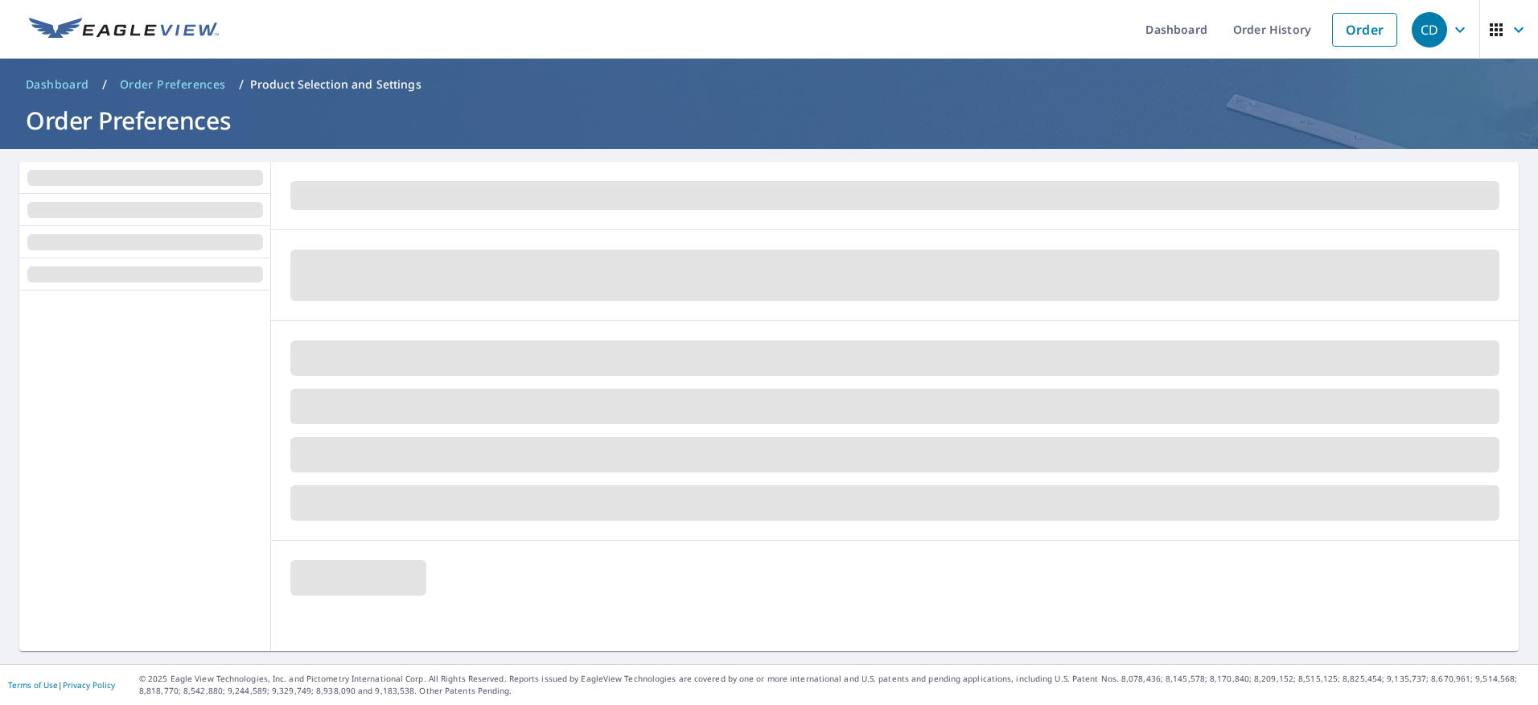
scroll to position [0, 0]
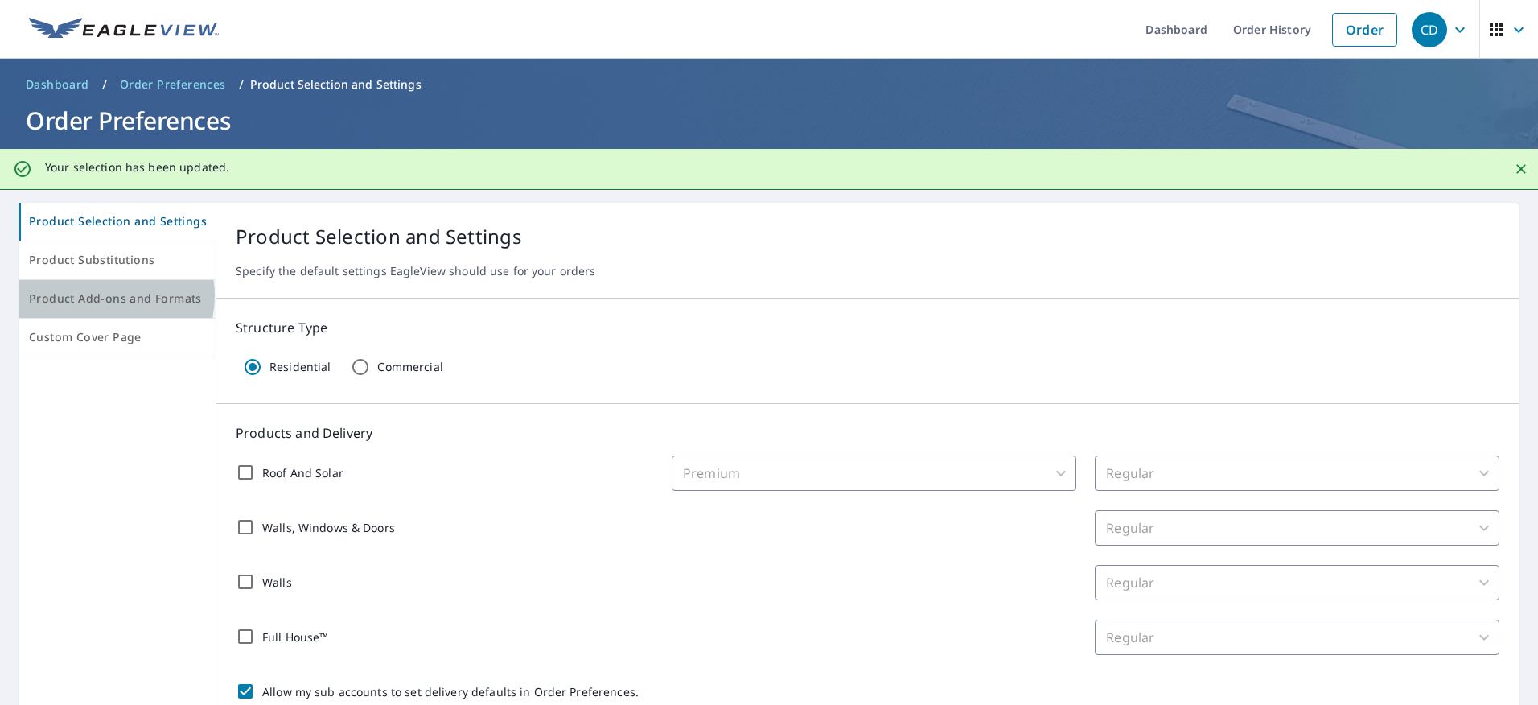
click at [106, 296] on span "Product Add-ons and Formats" at bounding box center [117, 299] width 177 height 20
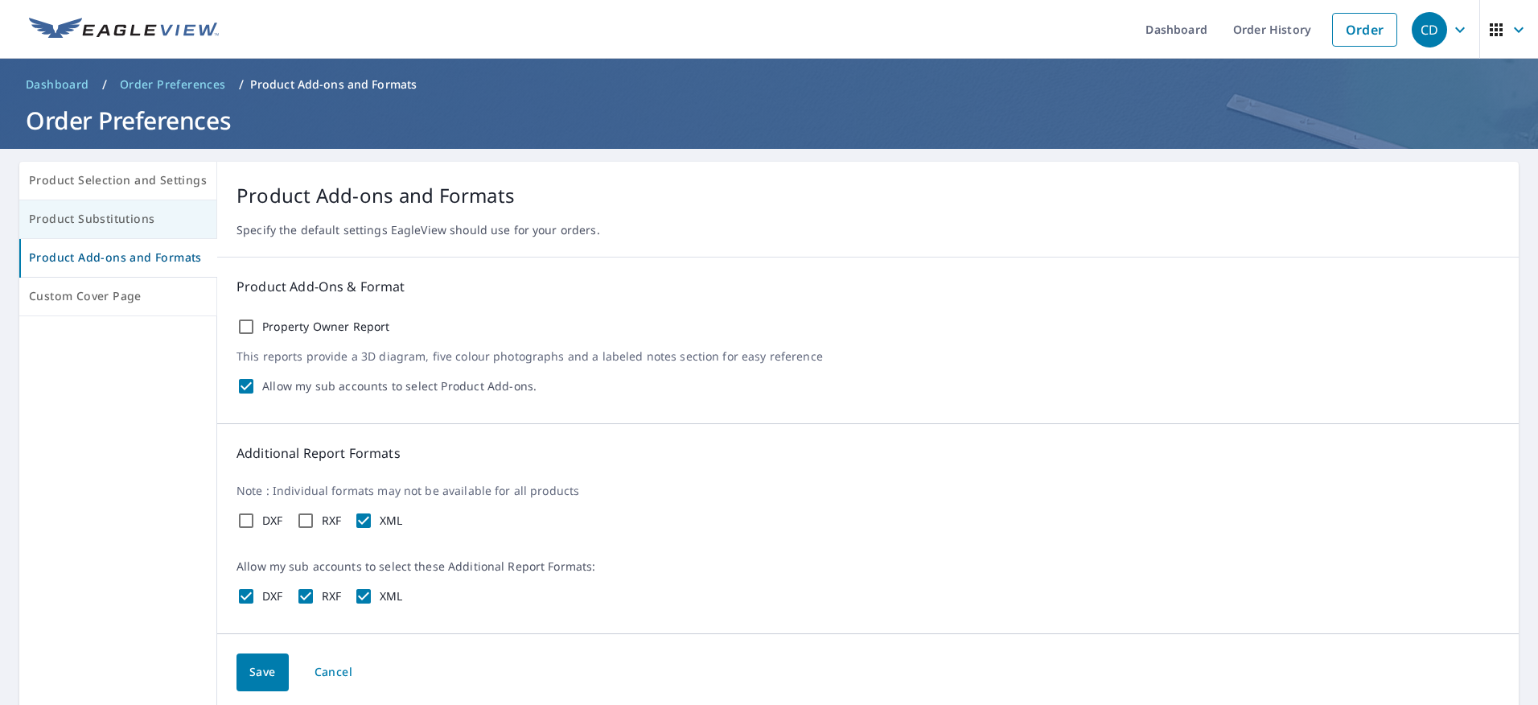
click at [111, 216] on span "Product Substitutions" at bounding box center [118, 219] width 178 height 20
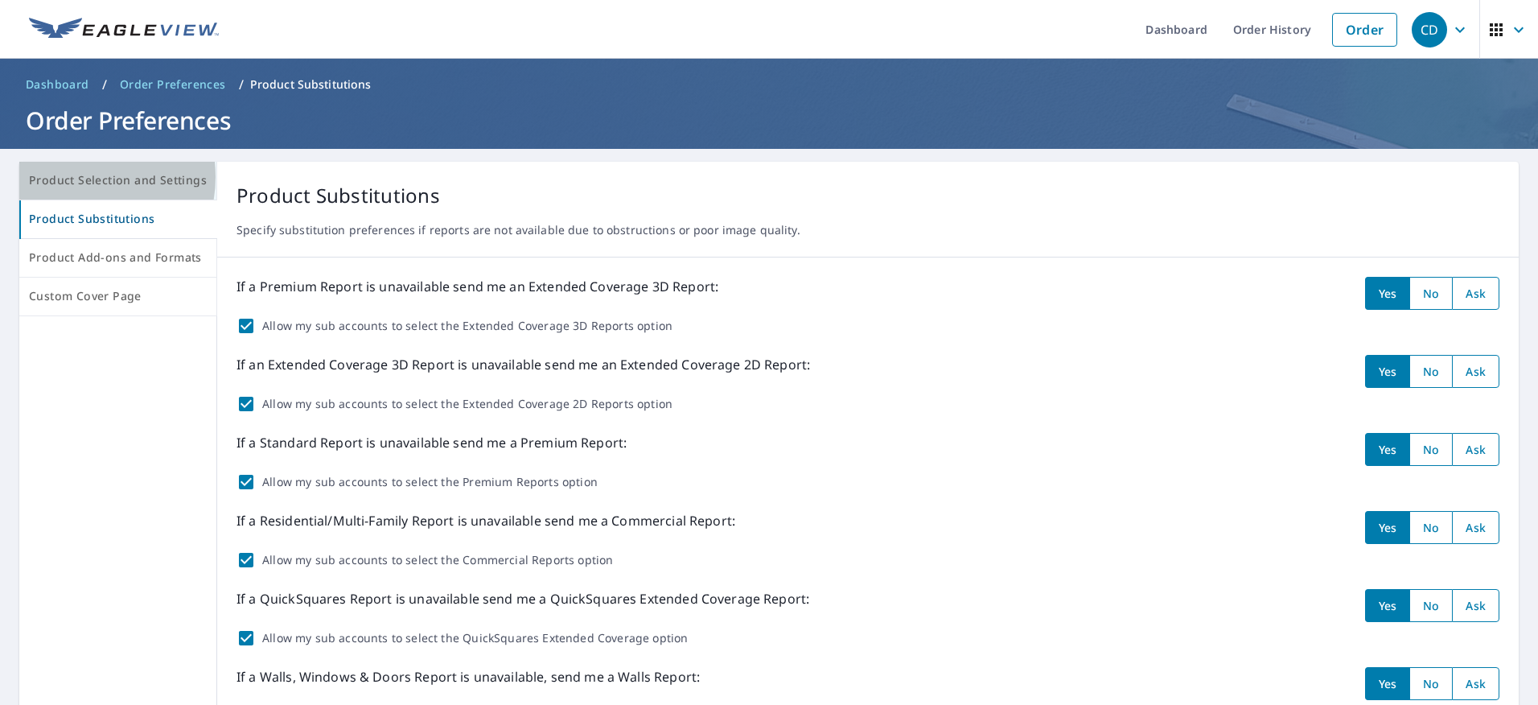
click at [80, 177] on span "Product Selection and Settings" at bounding box center [118, 181] width 178 height 20
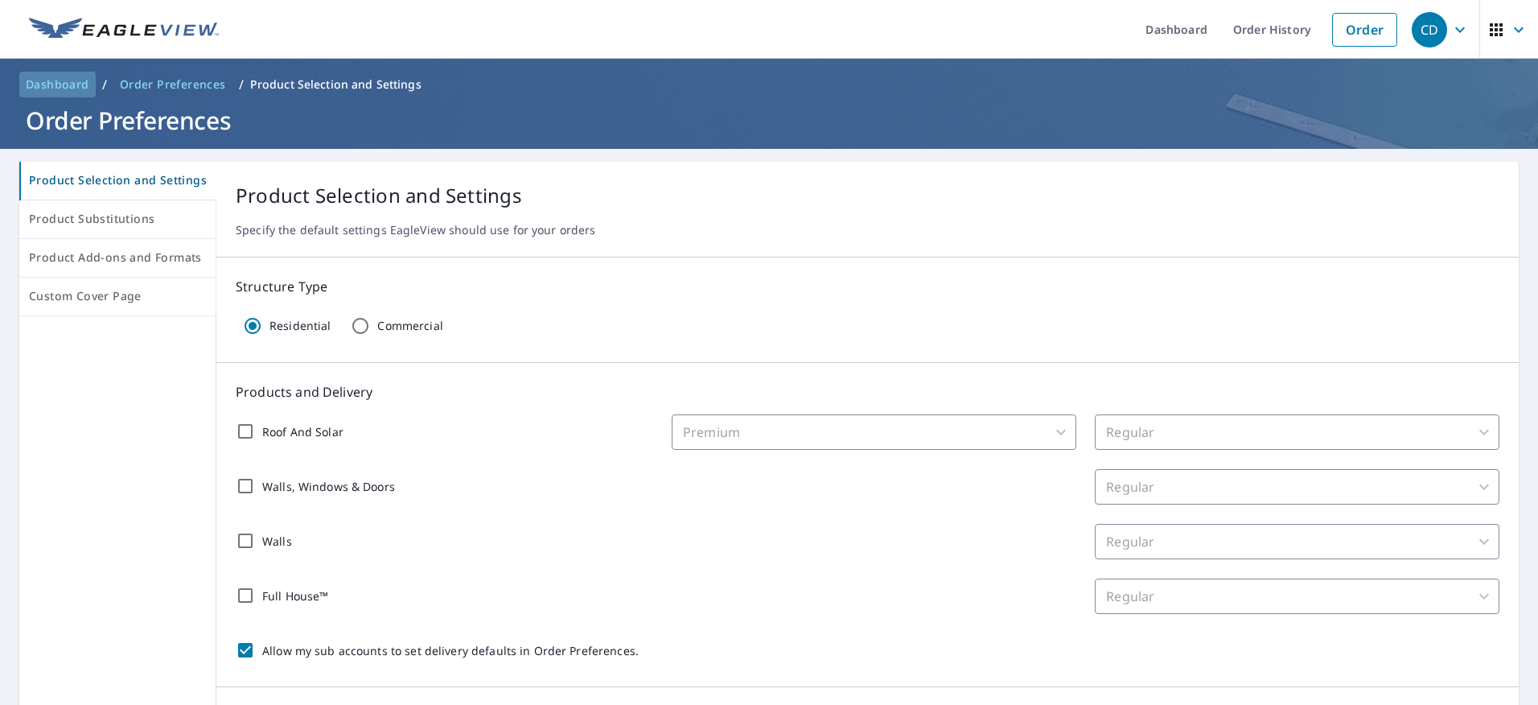
click at [60, 80] on span "Dashboard" at bounding box center [58, 84] width 64 height 16
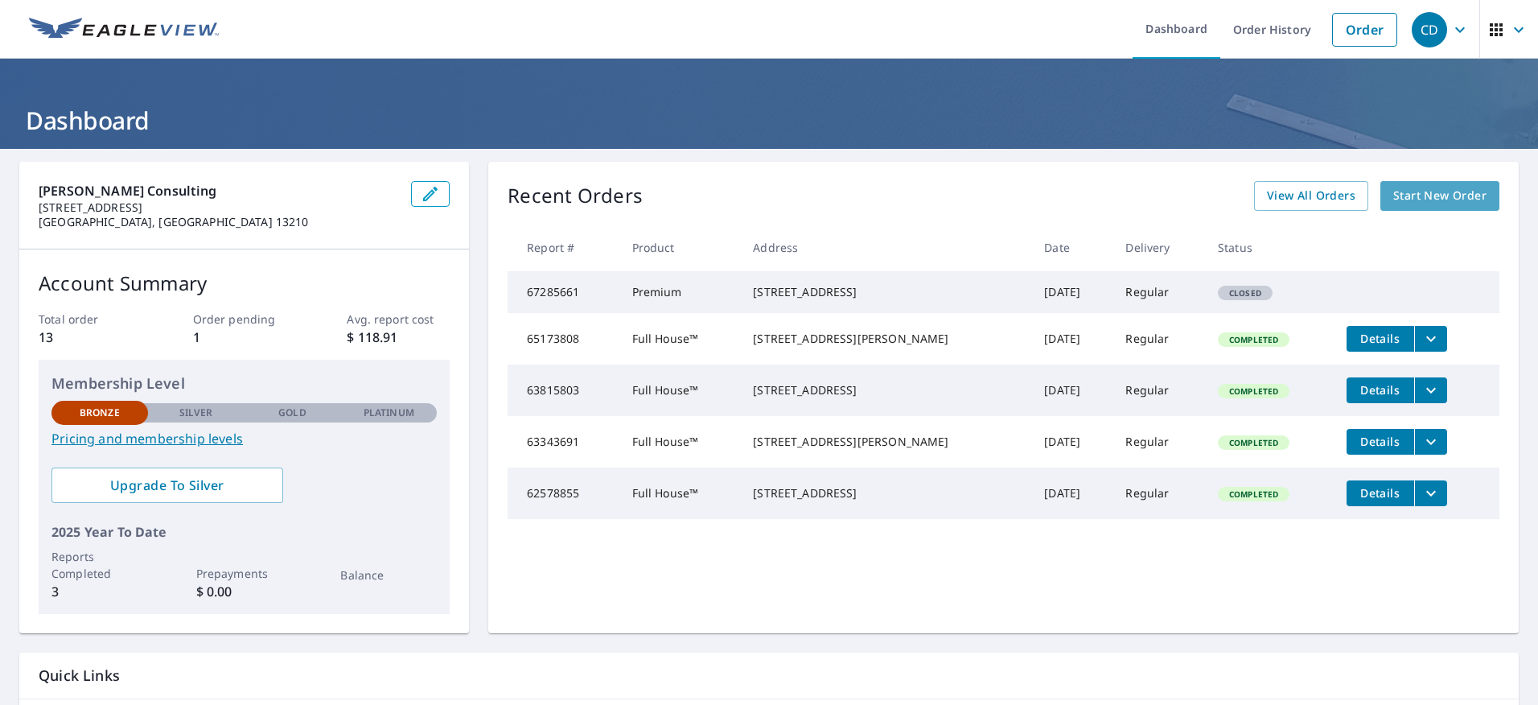
click at [1432, 195] on span "Start New Order" at bounding box center [1439, 196] width 93 height 20
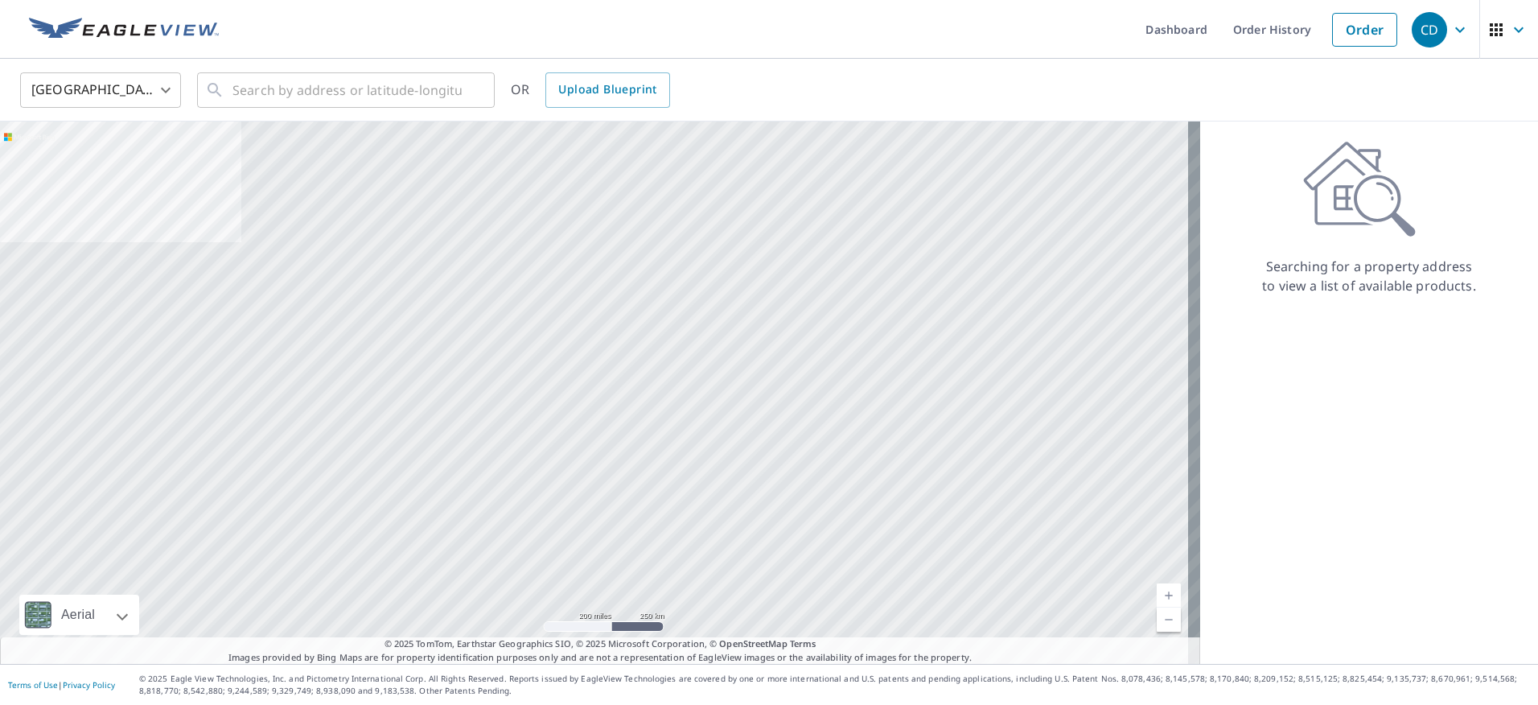
click at [951, 253] on div at bounding box center [600, 392] width 1200 height 542
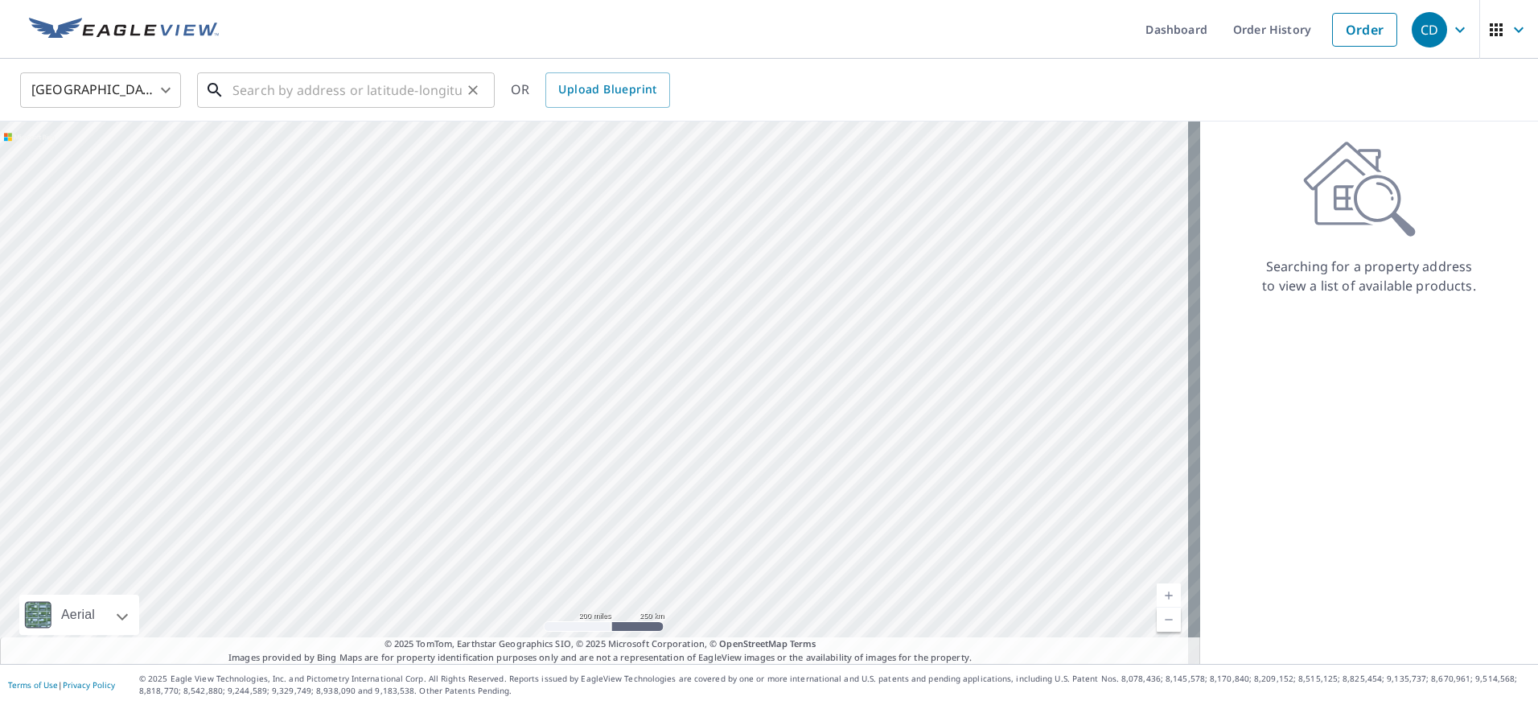
click at [279, 88] on input "text" at bounding box center [346, 90] width 229 height 45
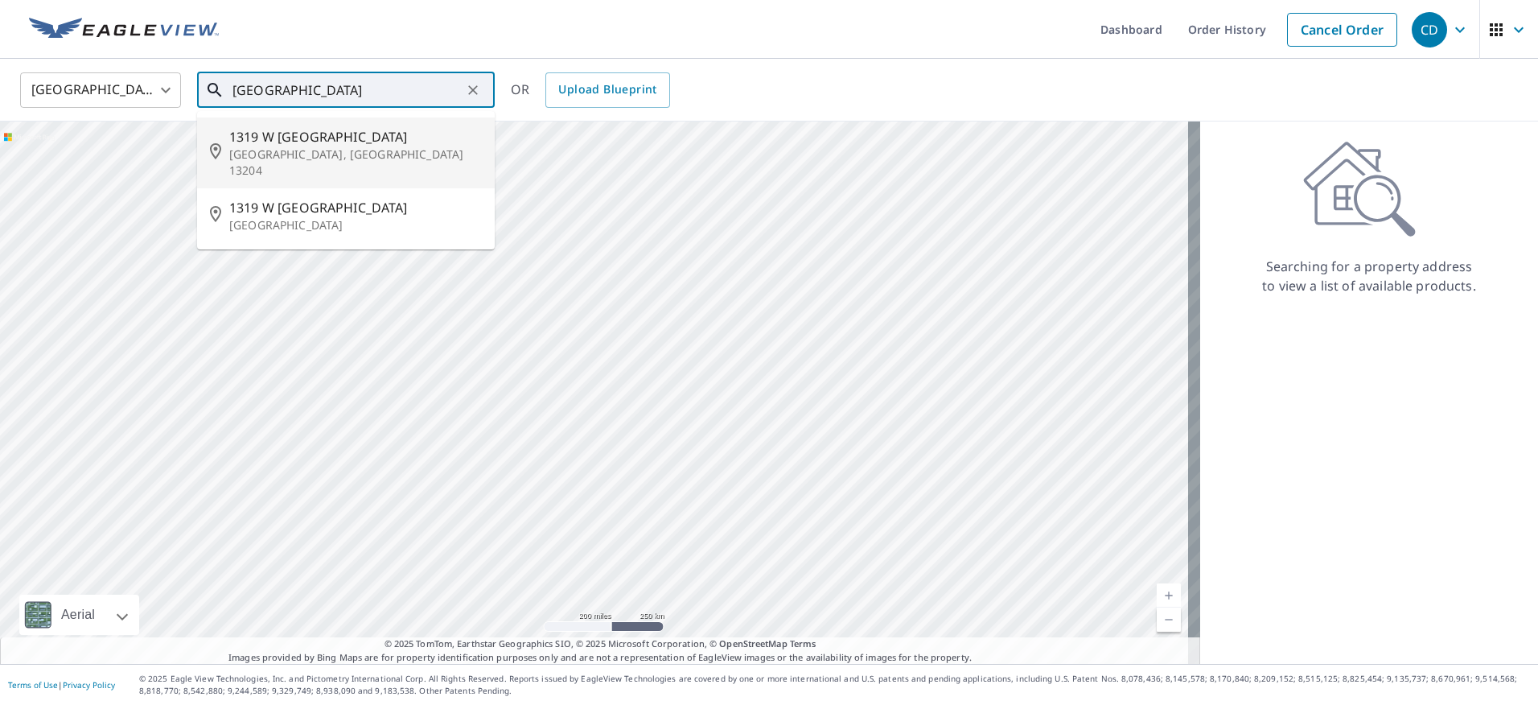
click at [277, 144] on span "1319 W [GEOGRAPHIC_DATA]" at bounding box center [355, 136] width 253 height 19
type input "[STREET_ADDRESS]"
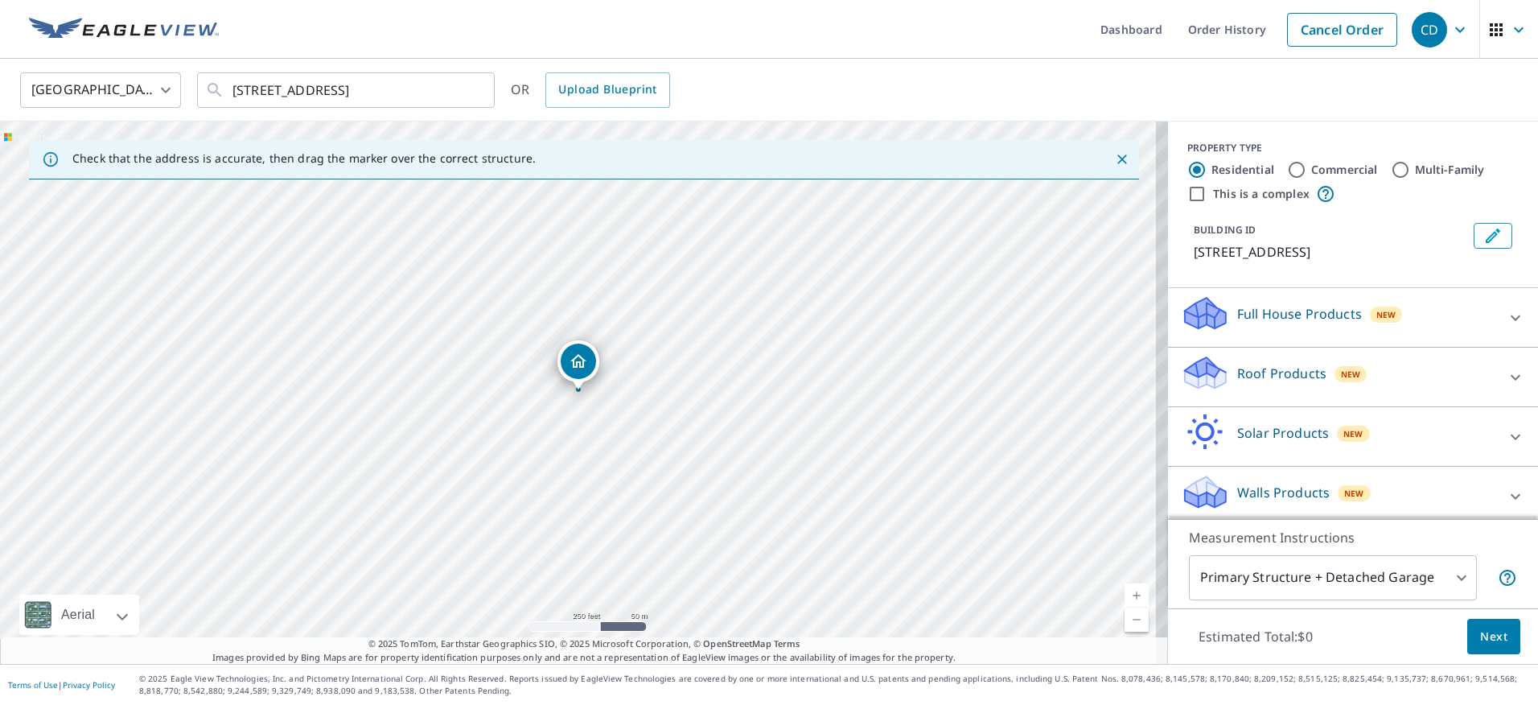
click at [1117, 158] on icon "Close" at bounding box center [1122, 159] width 10 height 10
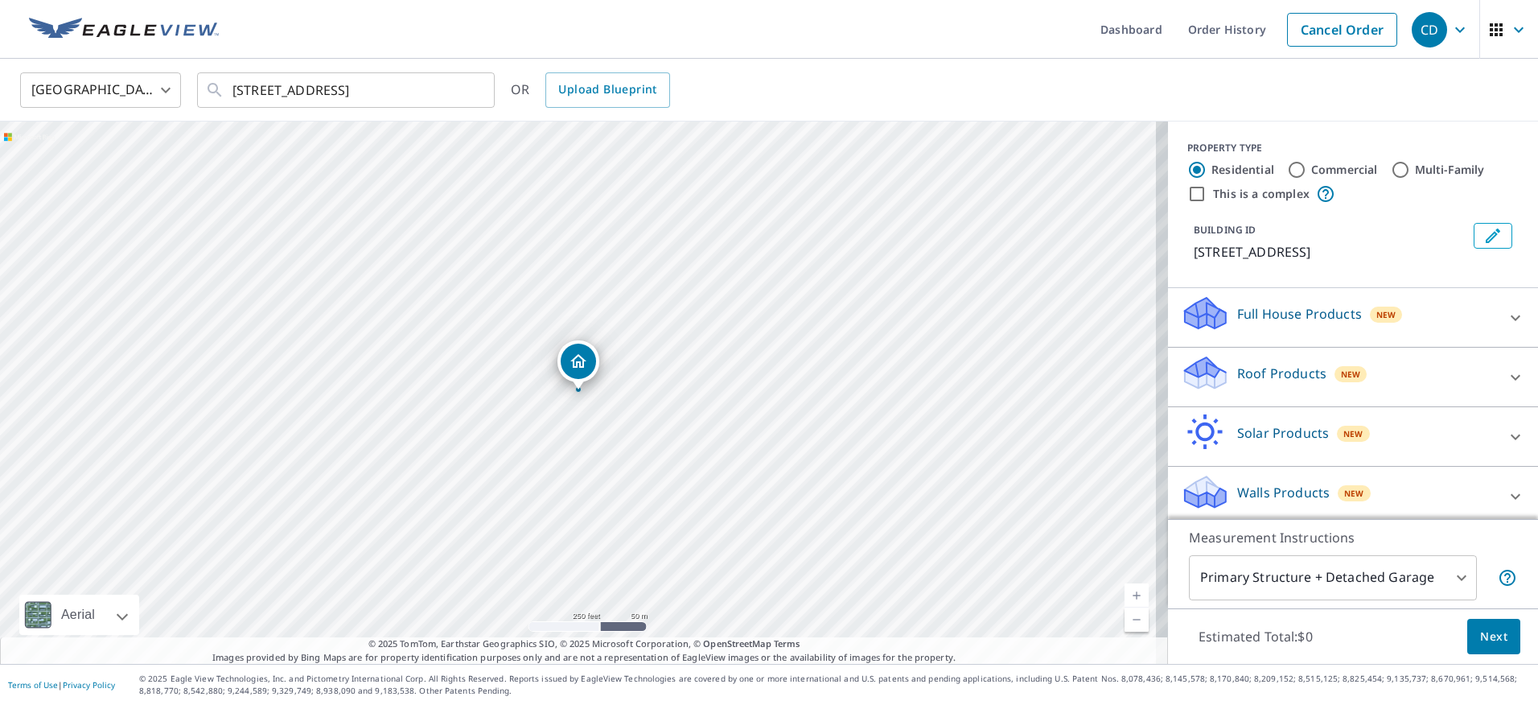
click at [1258, 370] on p "Roof Products" at bounding box center [1281, 373] width 89 height 19
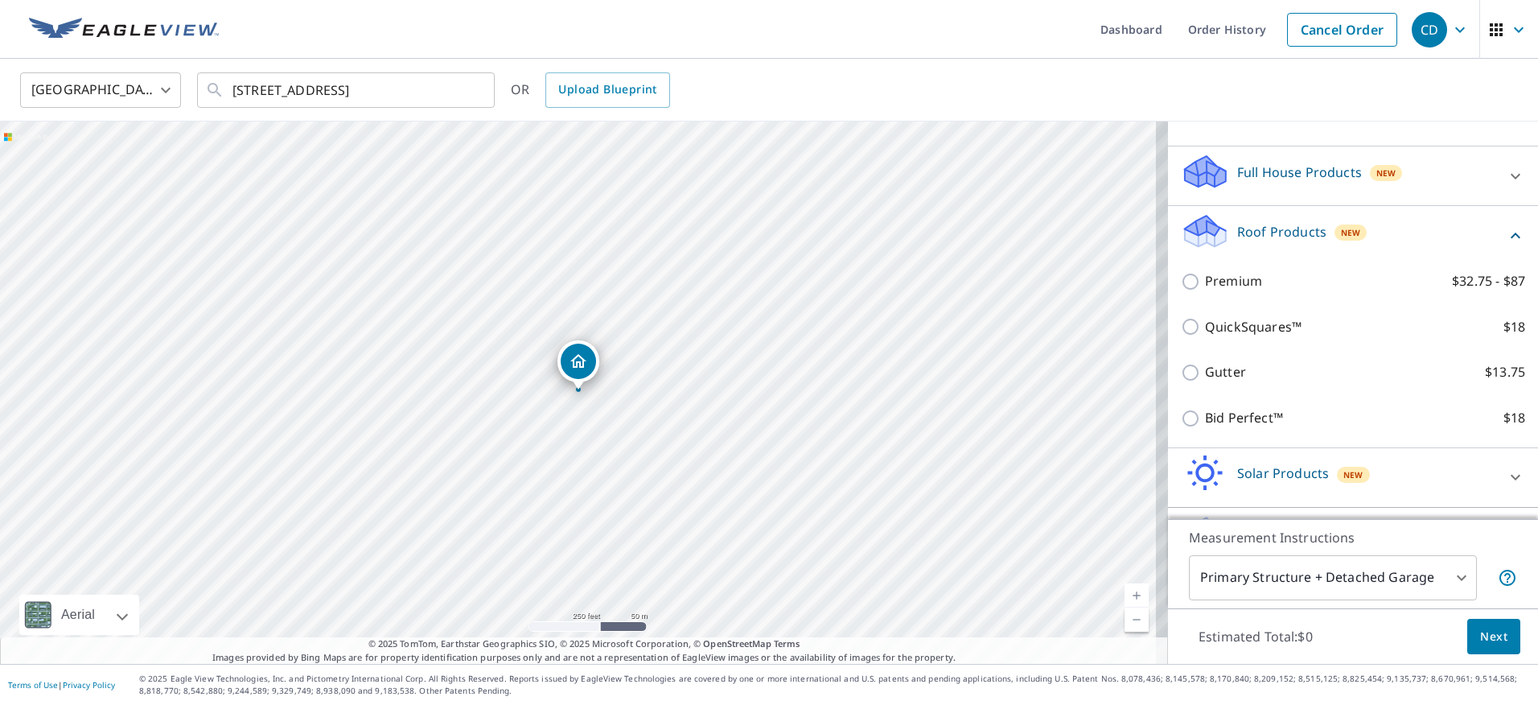
scroll to position [161, 0]
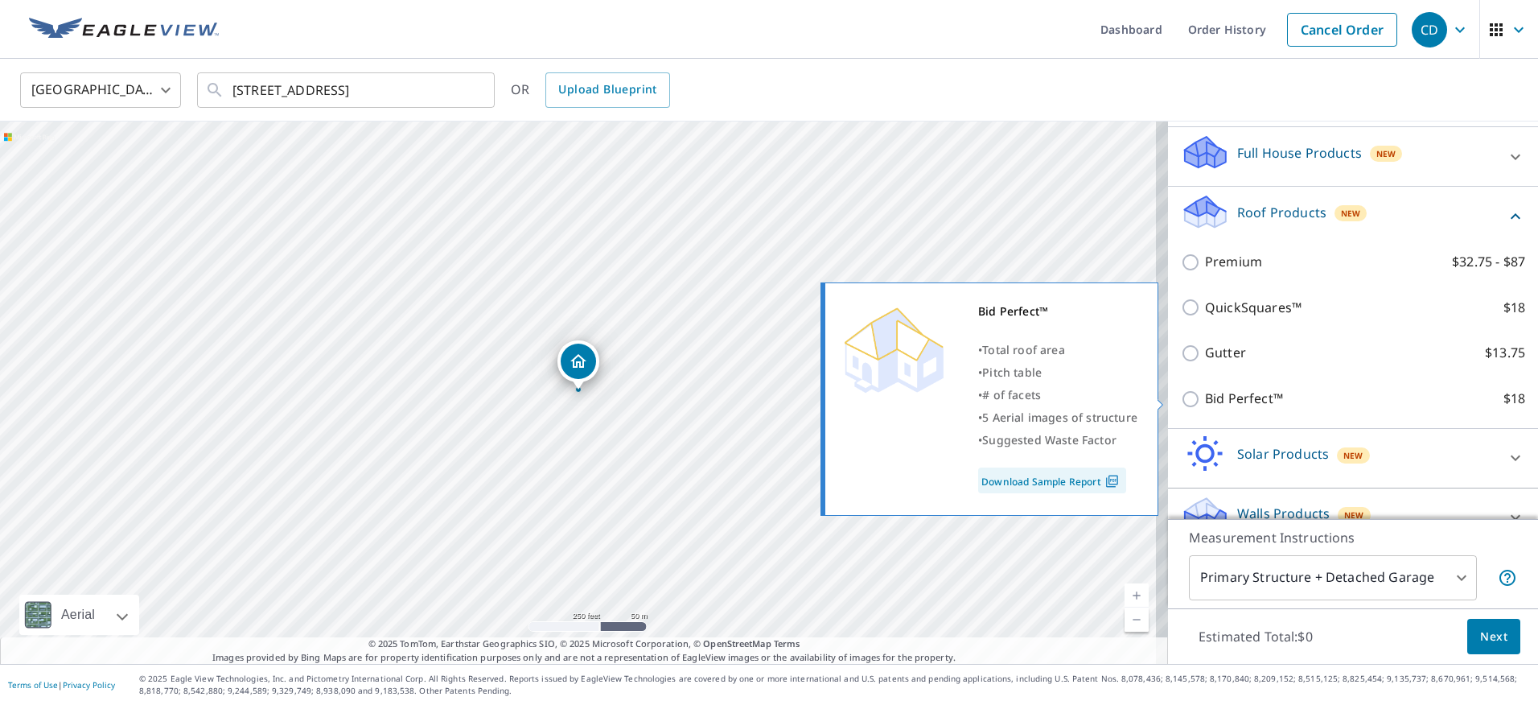
click at [1062, 480] on link "Download Sample Report" at bounding box center [1052, 480] width 148 height 26
click at [1181, 399] on input "Bid Perfect™ $18" at bounding box center [1193, 398] width 24 height 19
checkbox input "true"
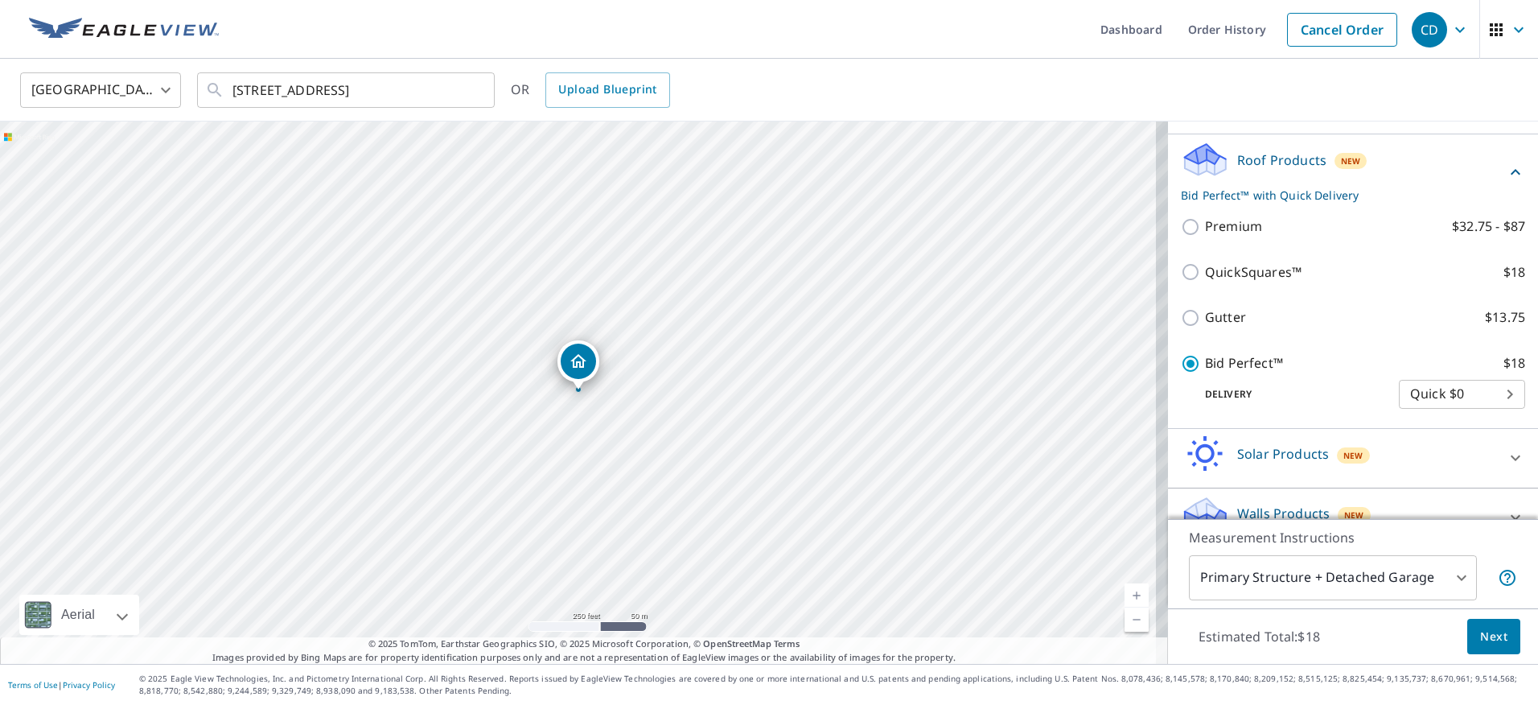
scroll to position [242, 0]
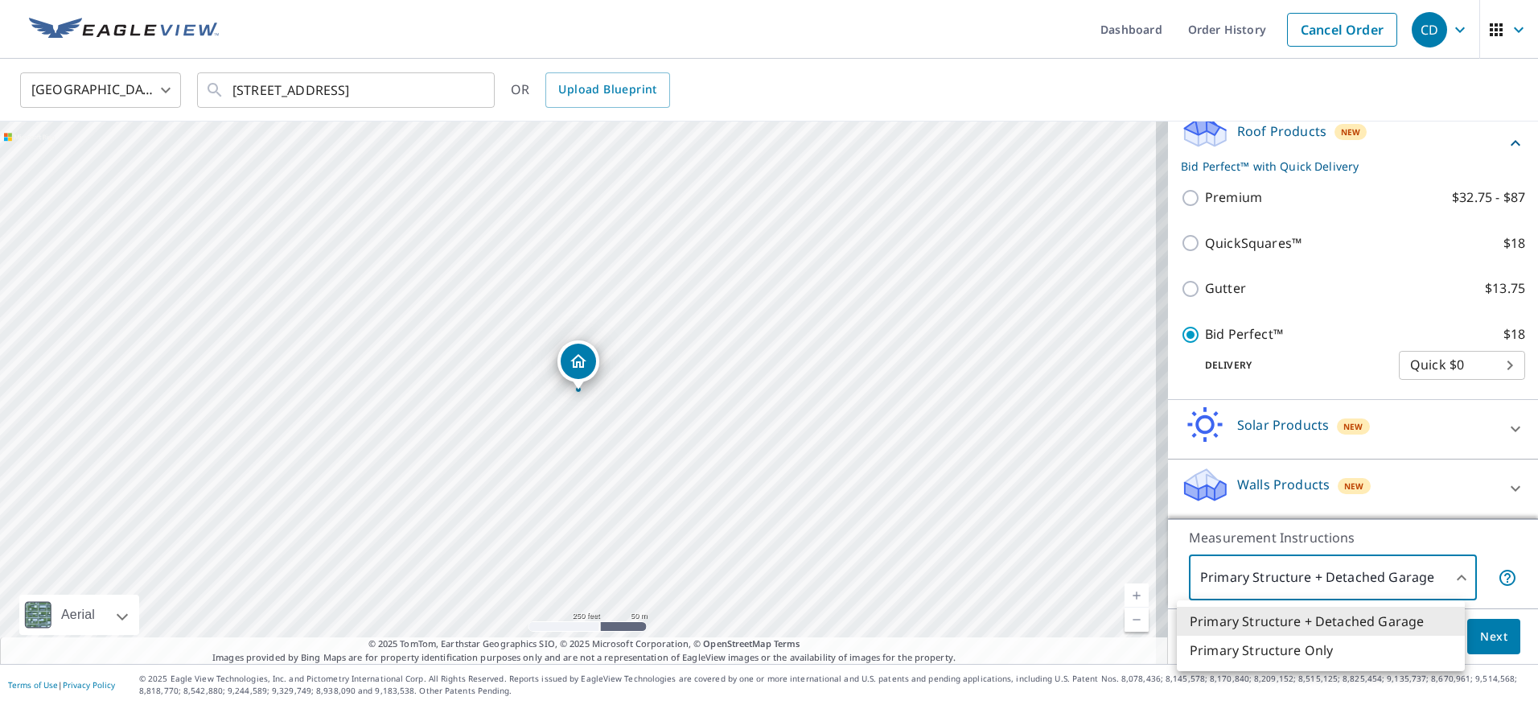
click at [1448, 577] on body "CD CD Dashboard Order History Cancel Order CD [GEOGRAPHIC_DATA] [GEOGRAPHIC_DAT…" at bounding box center [769, 352] width 1538 height 705
click at [1280, 651] on li "Primary Structure Only" at bounding box center [1321, 649] width 288 height 29
type input "2"
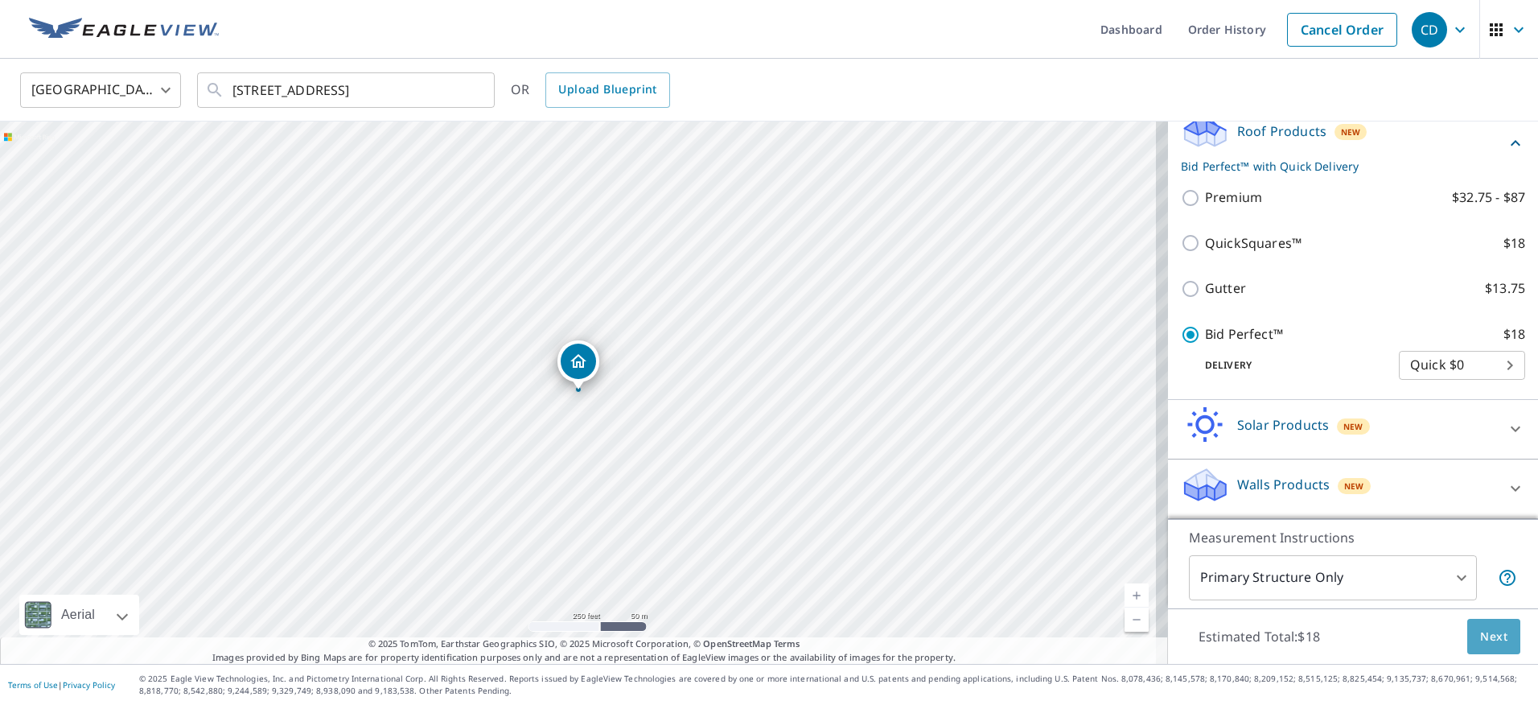
click at [1480, 632] on span "Next" at bounding box center [1493, 637] width 27 height 20
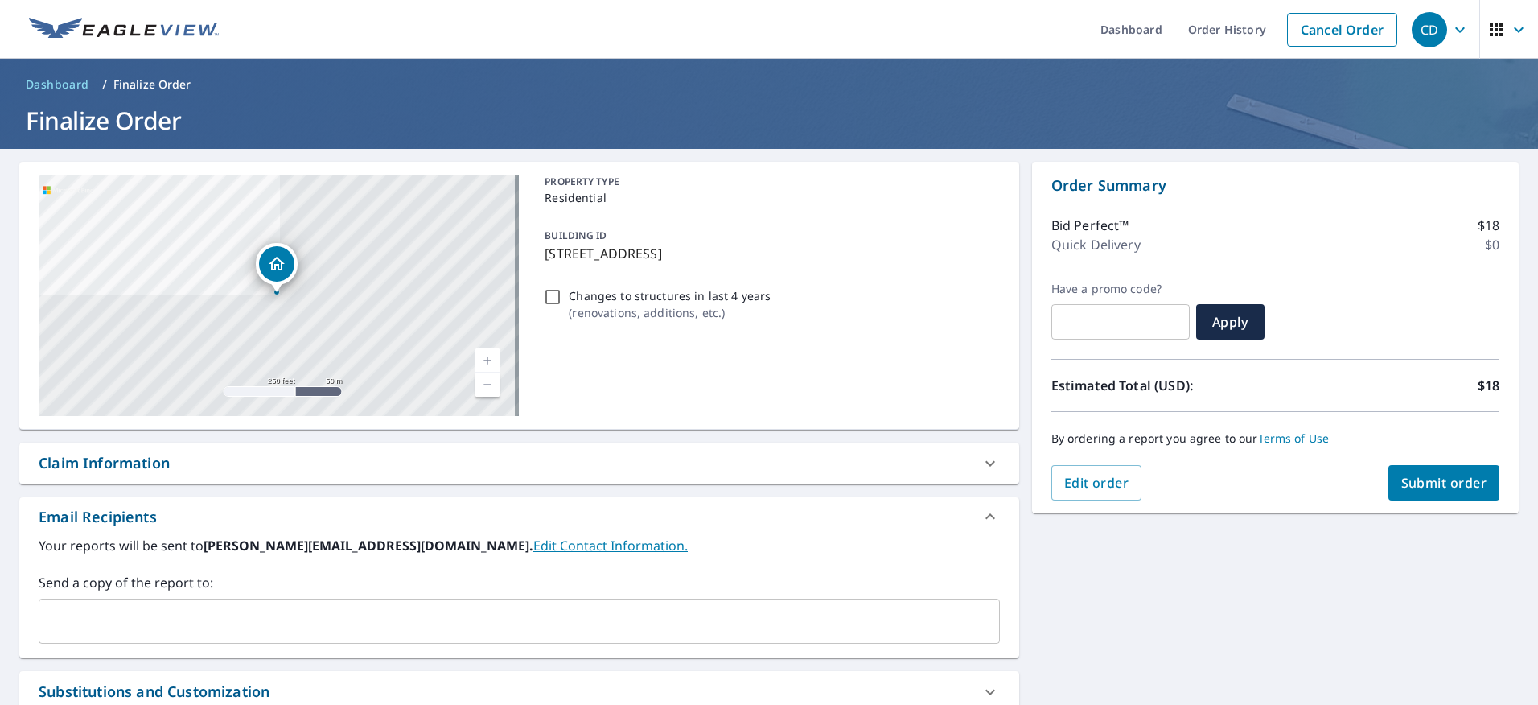
click at [984, 459] on icon at bounding box center [989, 463] width 19 height 19
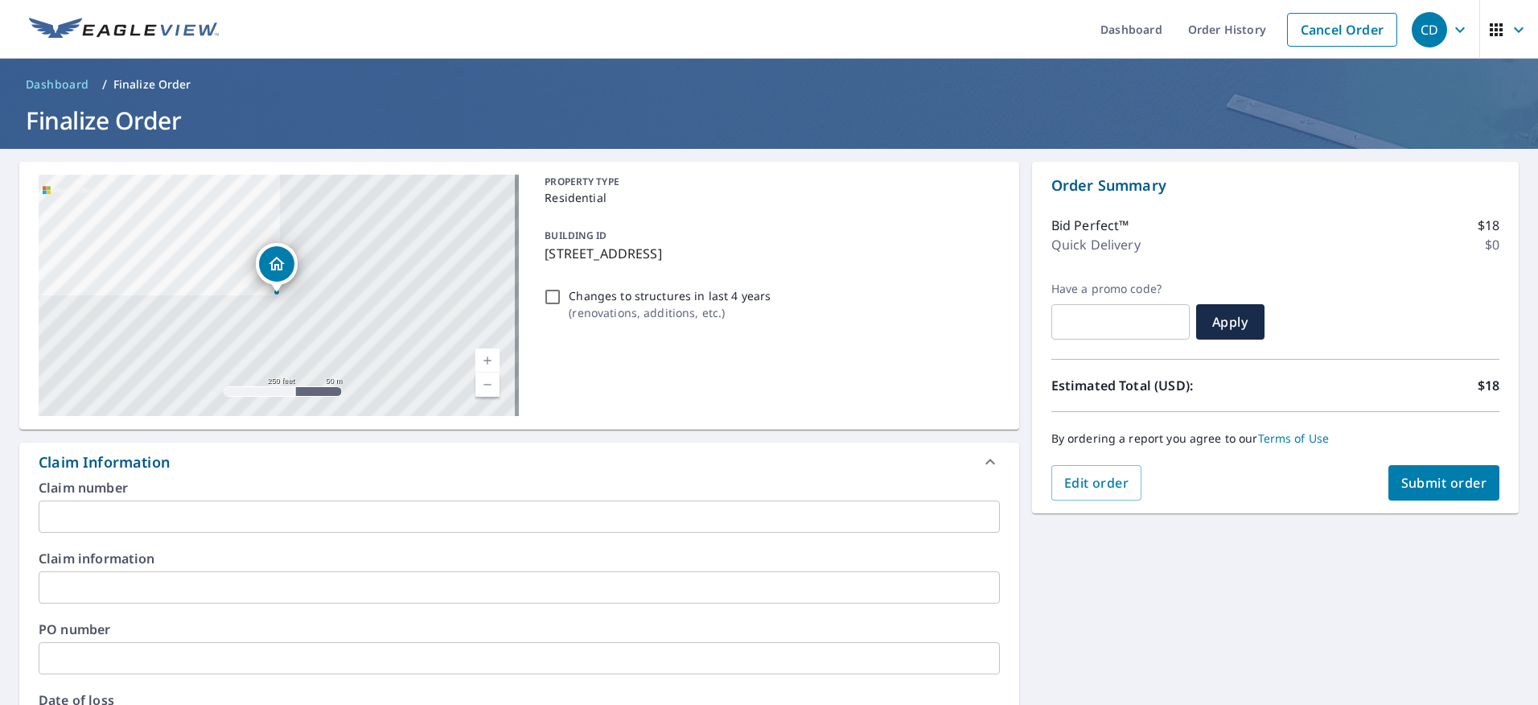
click at [985, 459] on icon at bounding box center [990, 461] width 10 height 6
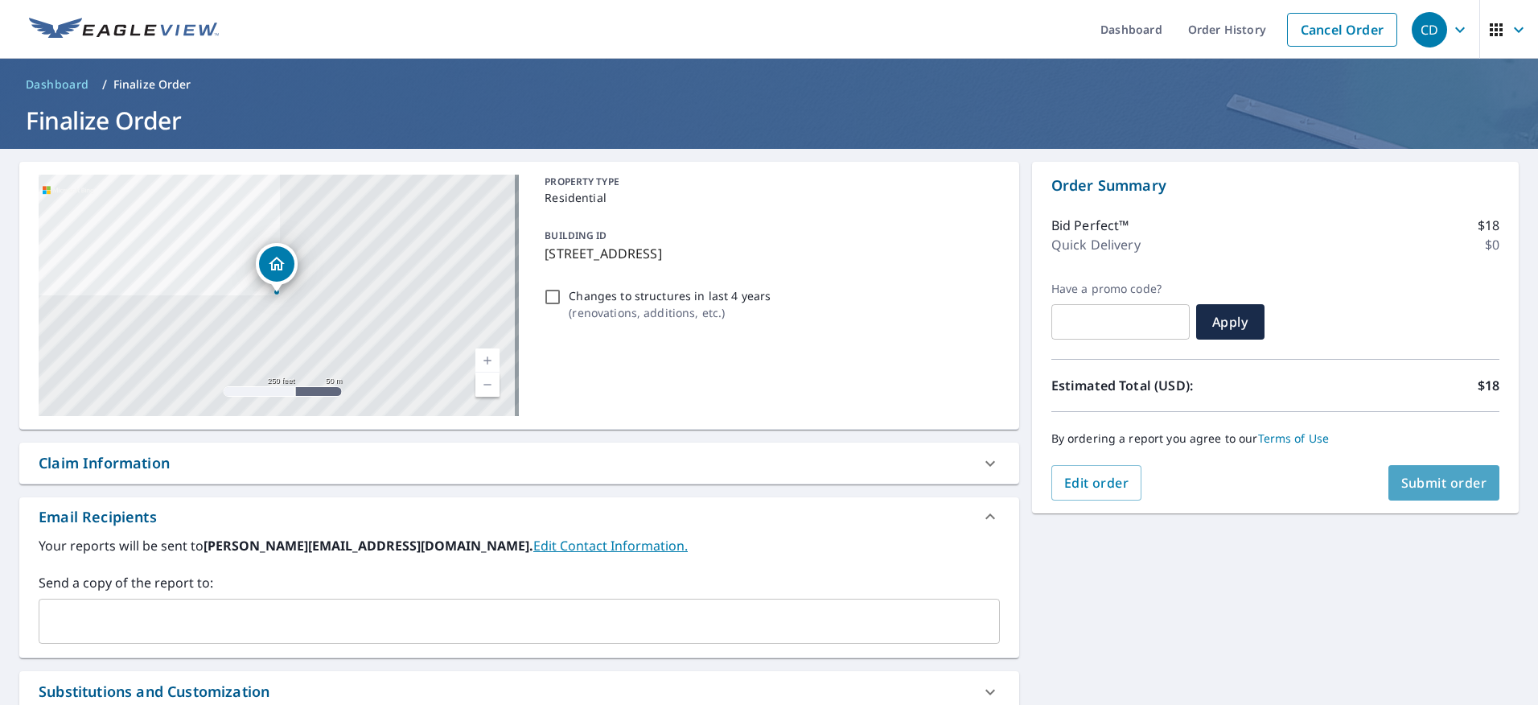
click at [1432, 475] on span "Submit order" at bounding box center [1444, 483] width 86 height 18
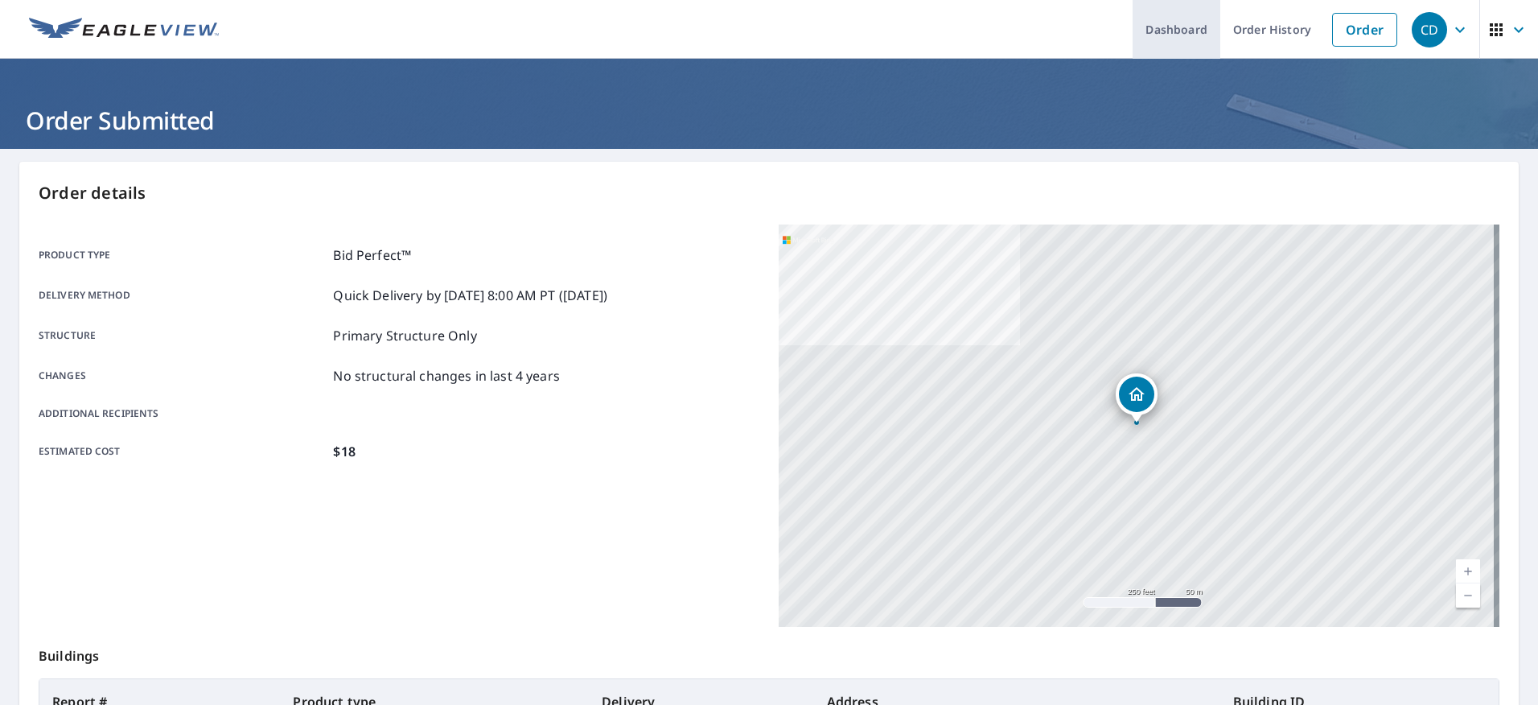
click at [1159, 23] on link "Dashboard" at bounding box center [1176, 29] width 88 height 59
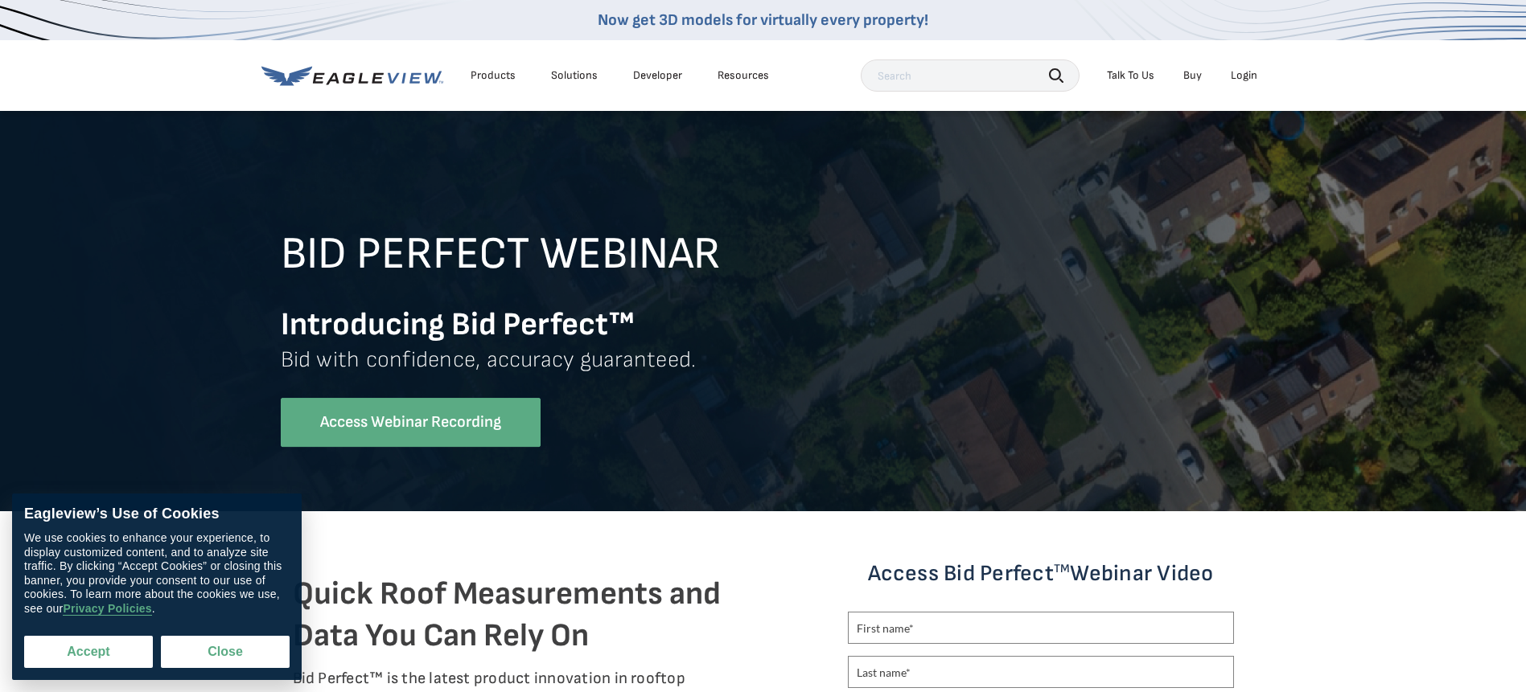
click at [107, 643] on button "Accept" at bounding box center [88, 652] width 129 height 32
checkbox input "true"
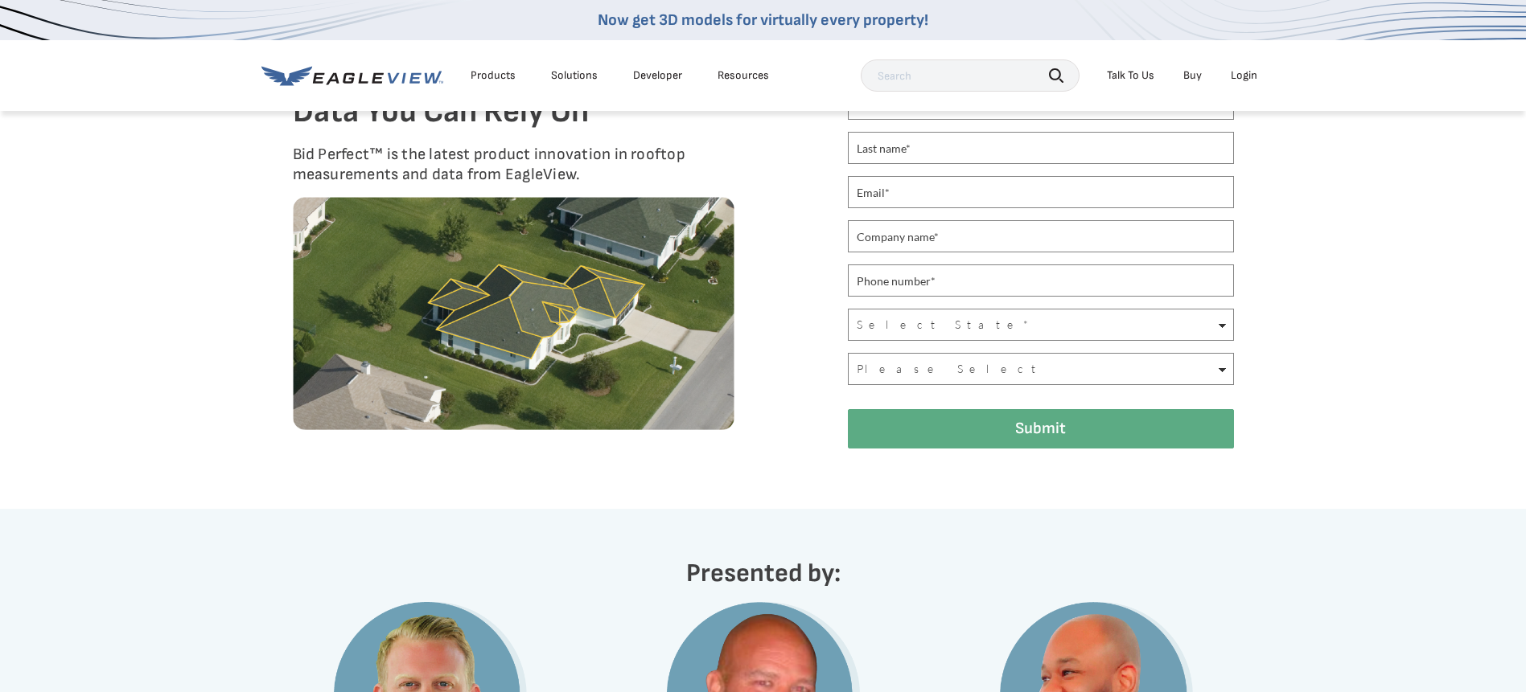
scroll to position [402, 0]
